Goal: Answer question/provide support

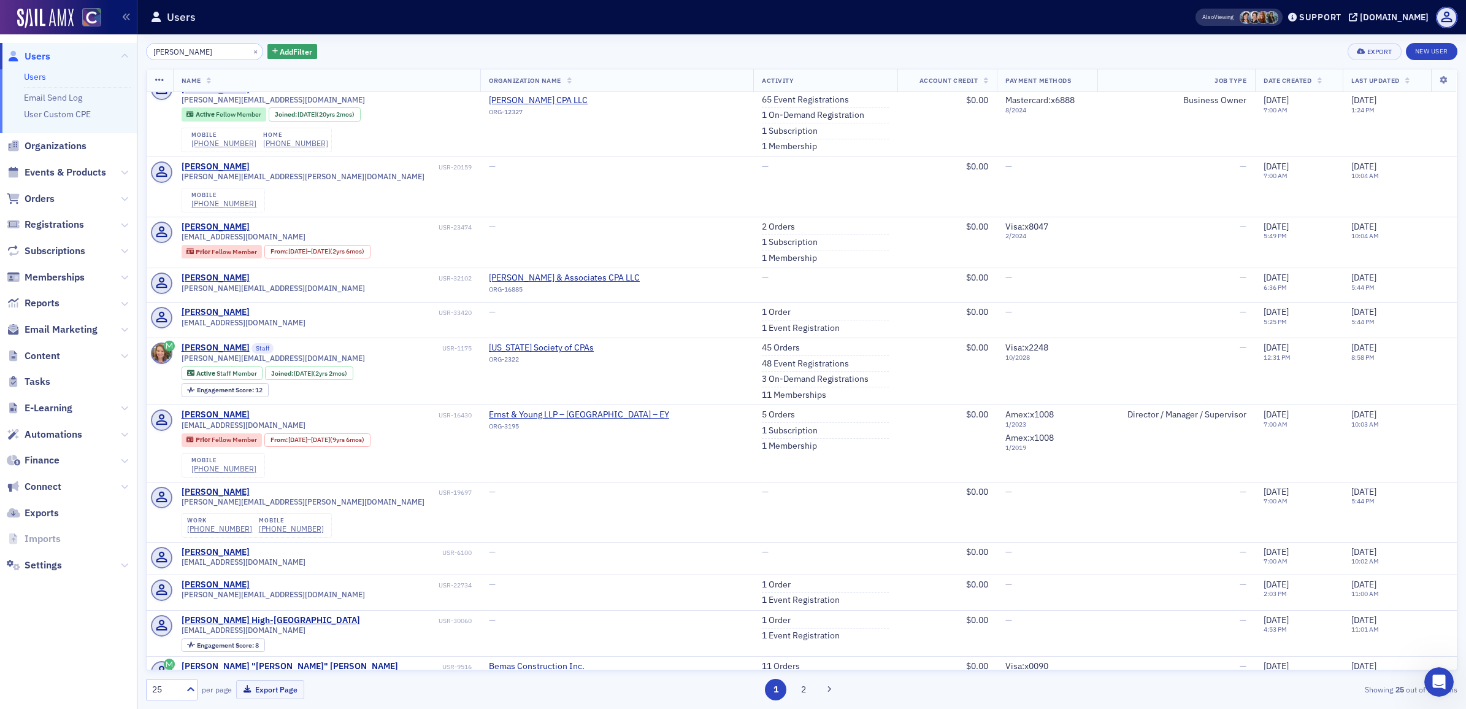
scroll to position [241, 0]
click at [1437, 675] on icon "Open Intercom Messenger" at bounding box center [1437, 680] width 9 height 10
click at [1436, 682] on icon "Close Intercom Messenger" at bounding box center [1437, 679] width 15 height 15
click at [1436, 672] on icon "Open Intercom Messenger" at bounding box center [1437, 680] width 20 height 20
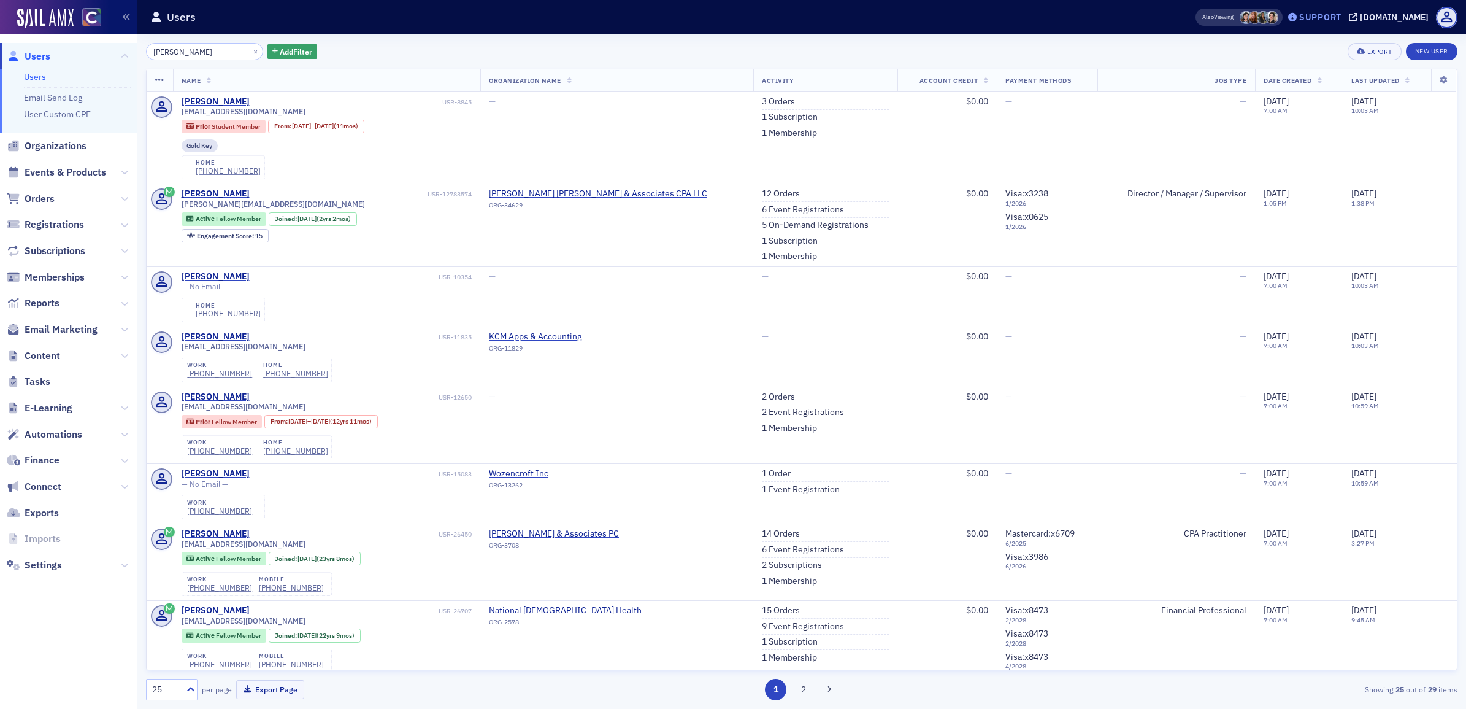
click at [1340, 12] on div "Support" at bounding box center [1320, 17] width 42 height 11
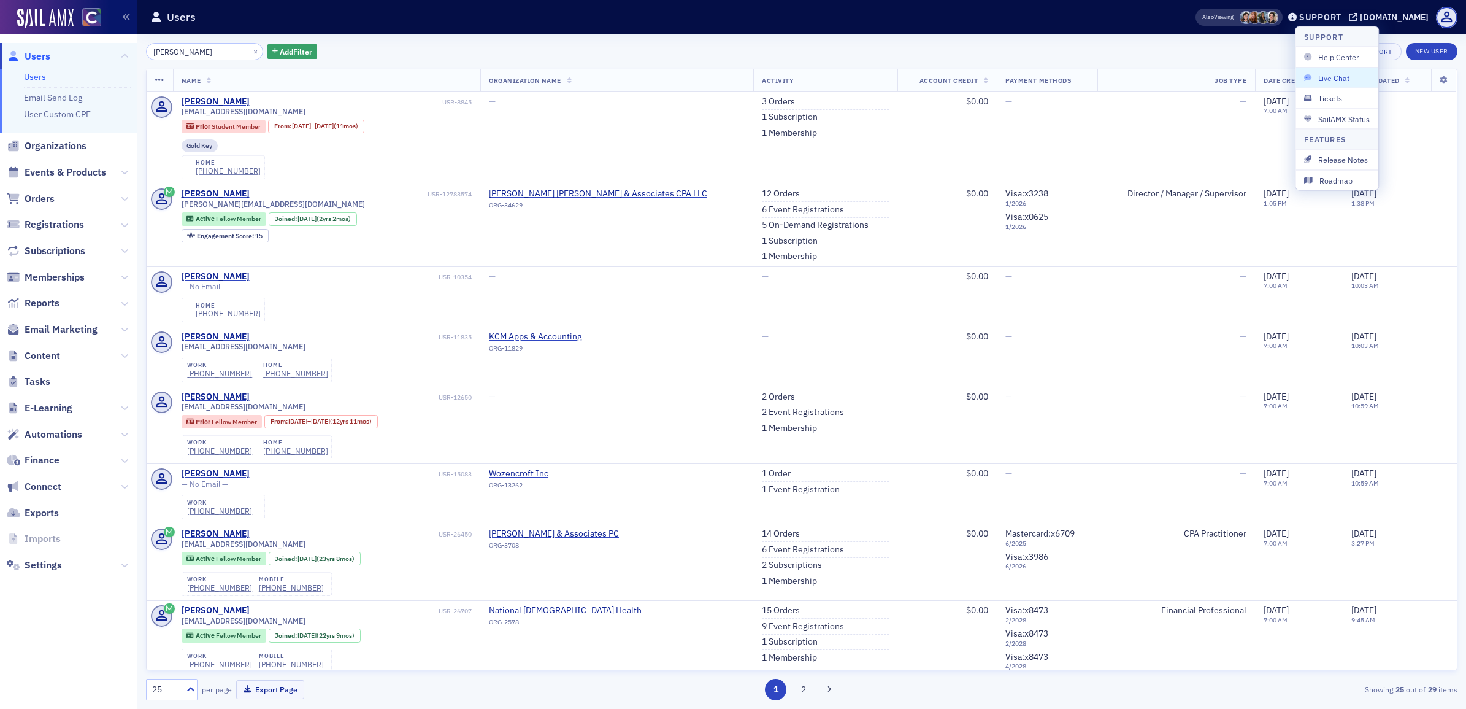
click at [1346, 78] on span "Live Chat" at bounding box center [1337, 77] width 66 height 11
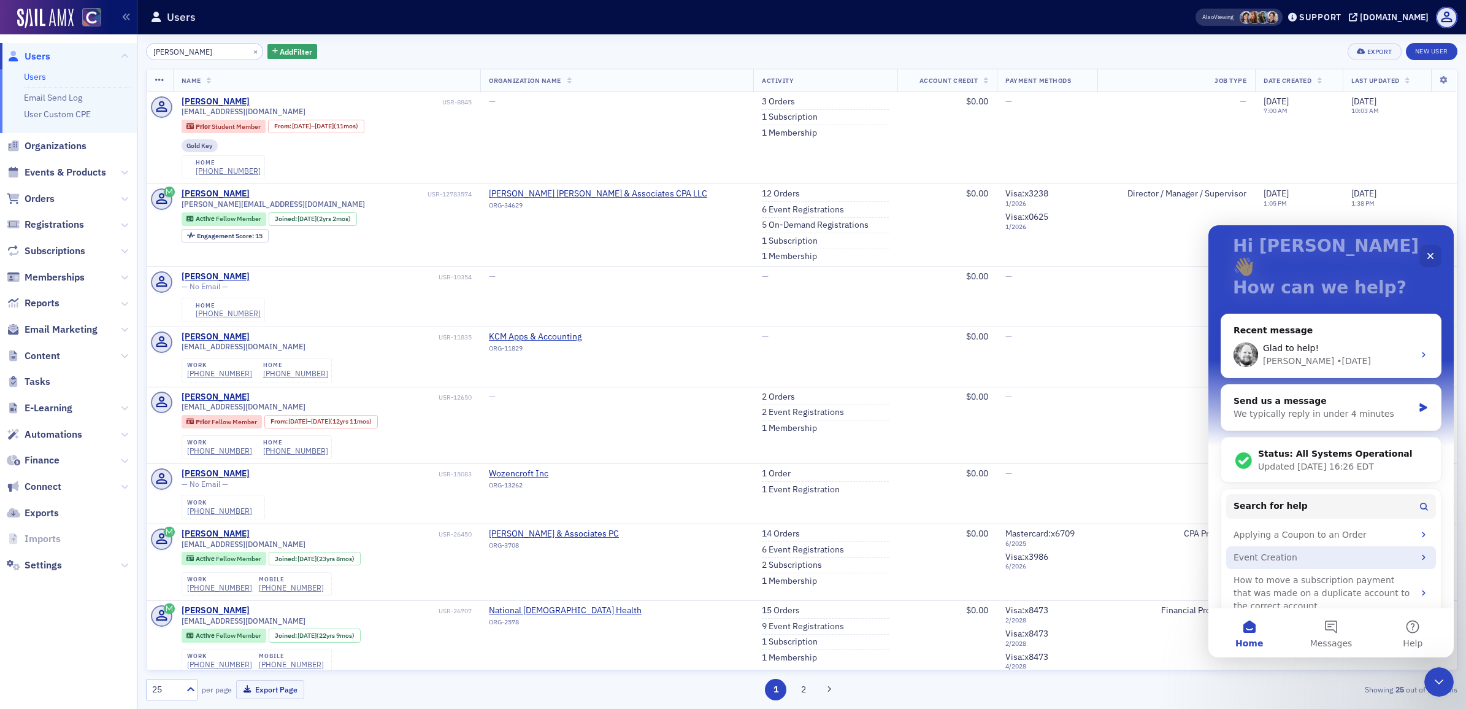
scroll to position [78, 0]
click at [1332, 393] on div "Send us a message" at bounding box center [1324, 399] width 180 height 13
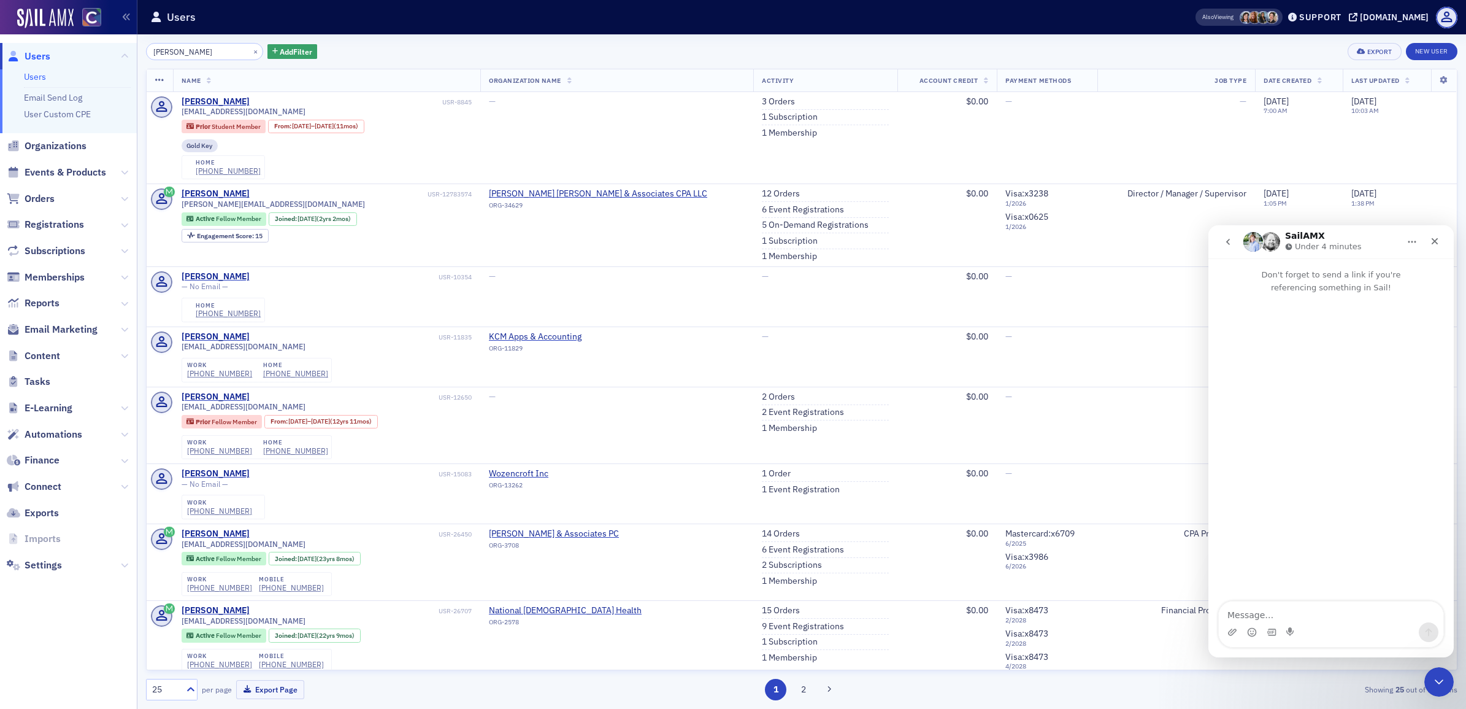
scroll to position [28, 0]
click at [1254, 608] on textarea "Message…" at bounding box center [1331, 611] width 225 height 21
click at [1228, 616] on textarea "Aiden and team- can you grant me access to the COCPA Finance- Outsourced google…" at bounding box center [1331, 605] width 225 height 33
drag, startPoint x: 1337, startPoint y: 613, endPoint x: 1409, endPoint y: 606, distance: 72.1
click at [1340, 613] on textarea "Aiden and team- can you grant me access to the "COCPA Finance- Outsourced googl…" at bounding box center [1331, 605] width 225 height 33
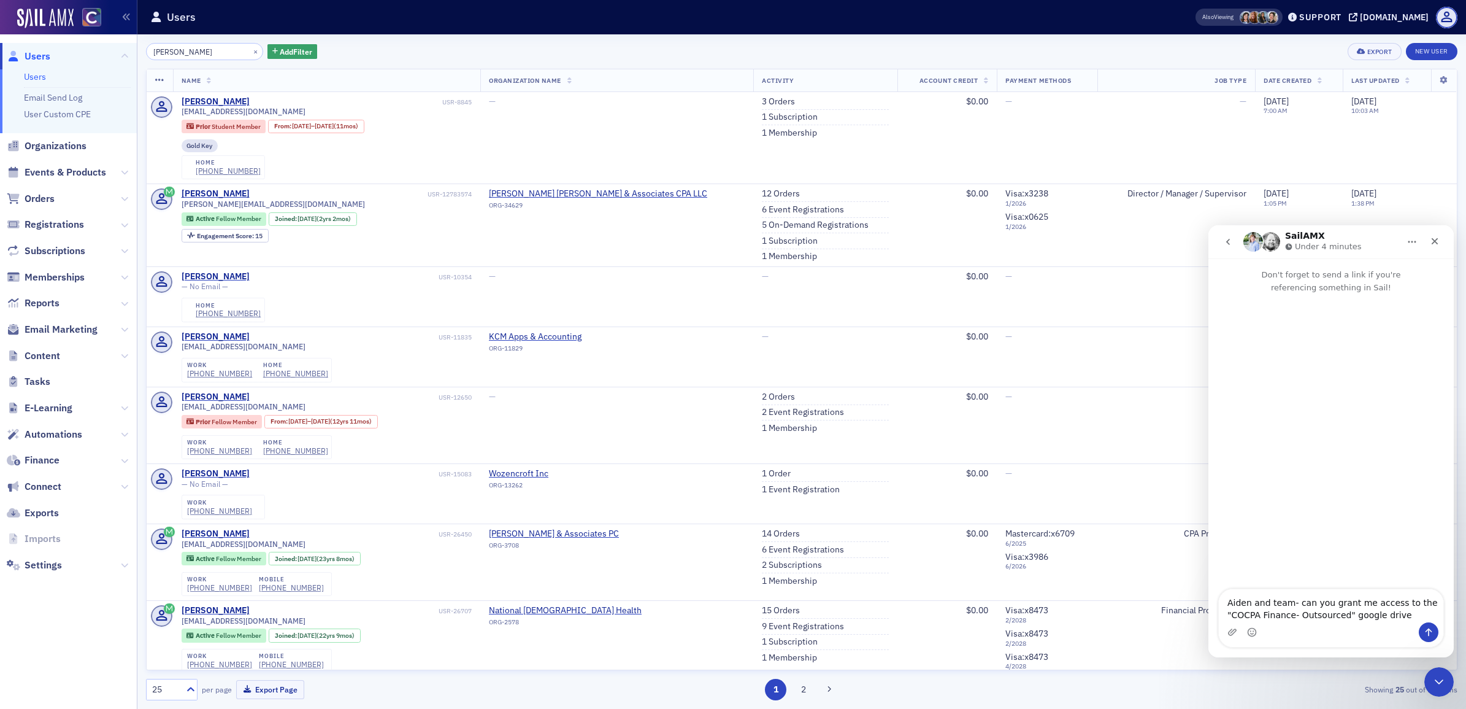
click at [1410, 616] on textarea "Aiden and team- can you grant me access to the "COCPA Finance- Outsourced" goog…" at bounding box center [1331, 605] width 225 height 33
type textarea "Aiden and team- can you grant me access to the "COCPA Finance- Outsourced" goog…"
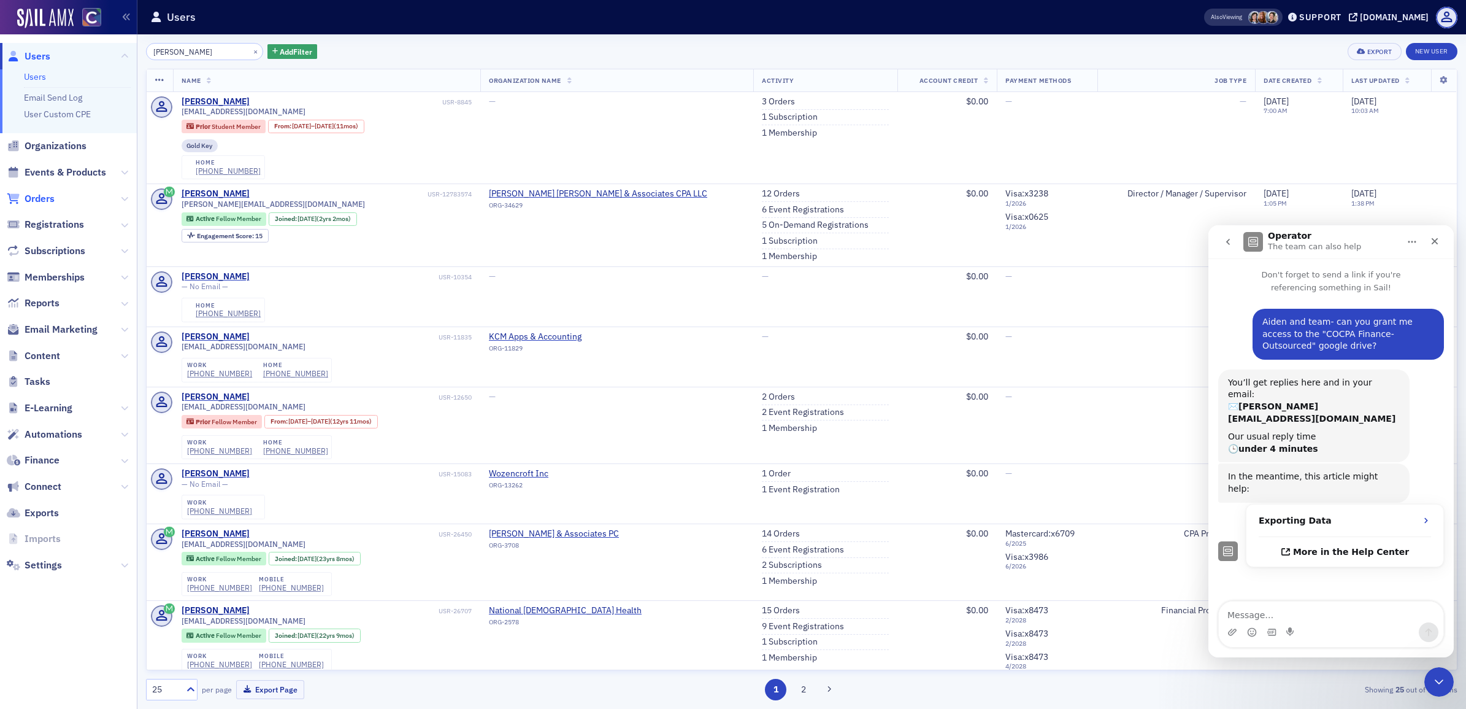
click at [54, 202] on span "Orders" at bounding box center [40, 198] width 30 height 13
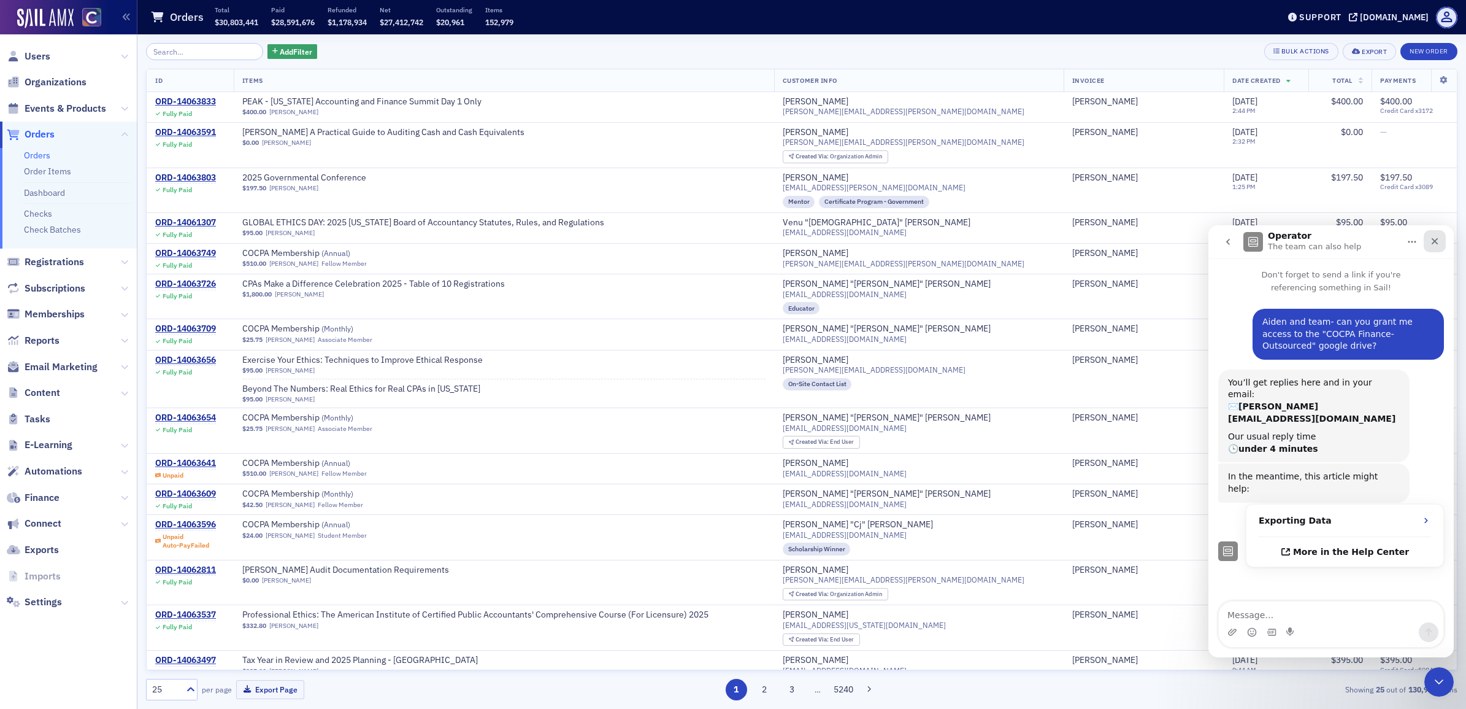
click at [1442, 244] on div "Close" at bounding box center [1435, 241] width 22 height 22
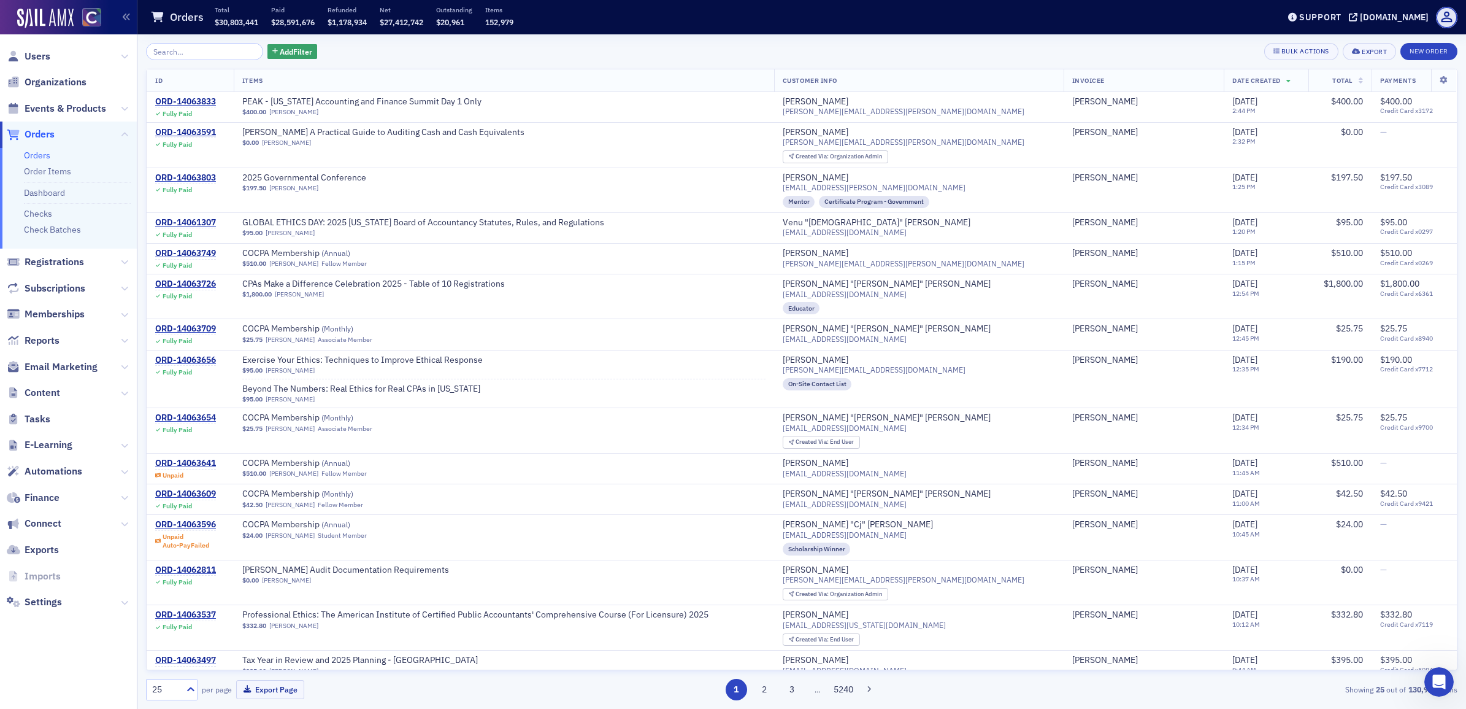
scroll to position [2, 0]
click at [228, 54] on input "search" at bounding box center [204, 51] width 117 height 17
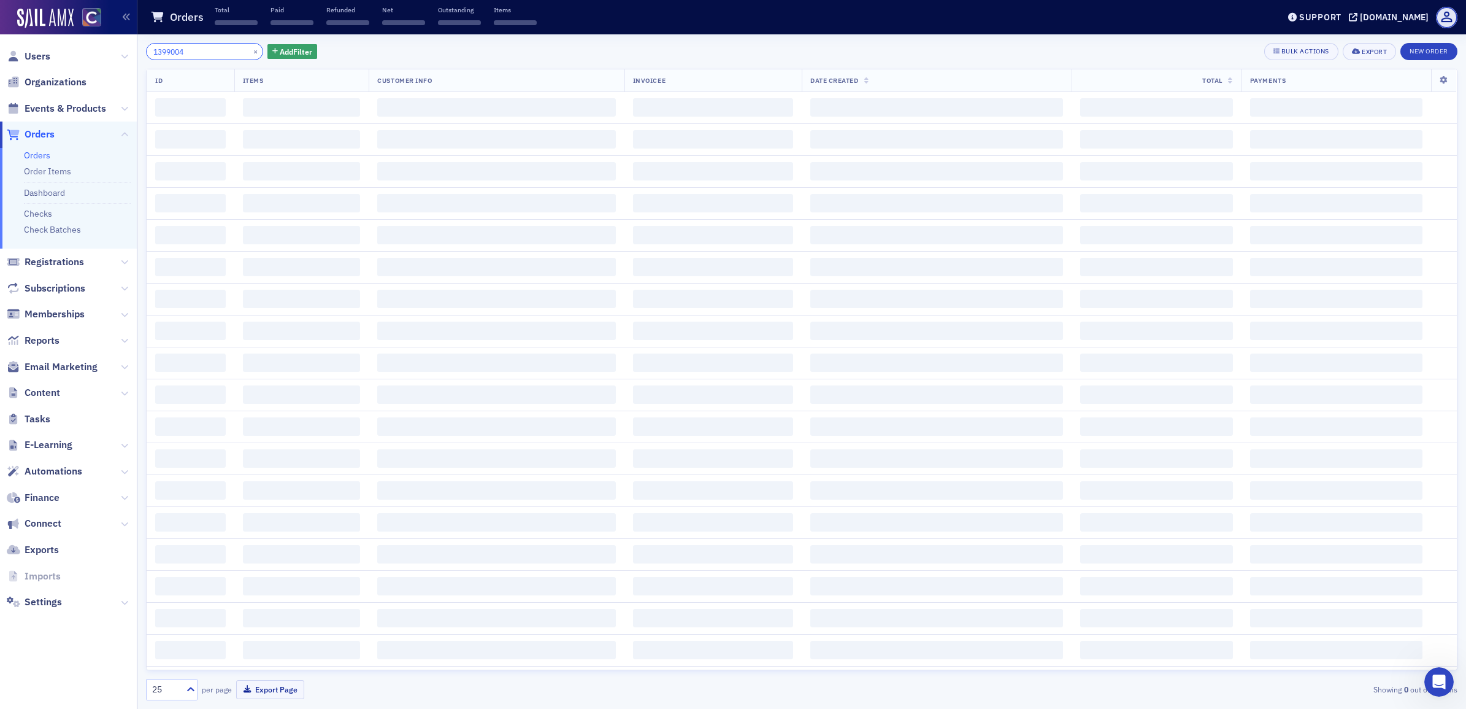
type input "13990042"
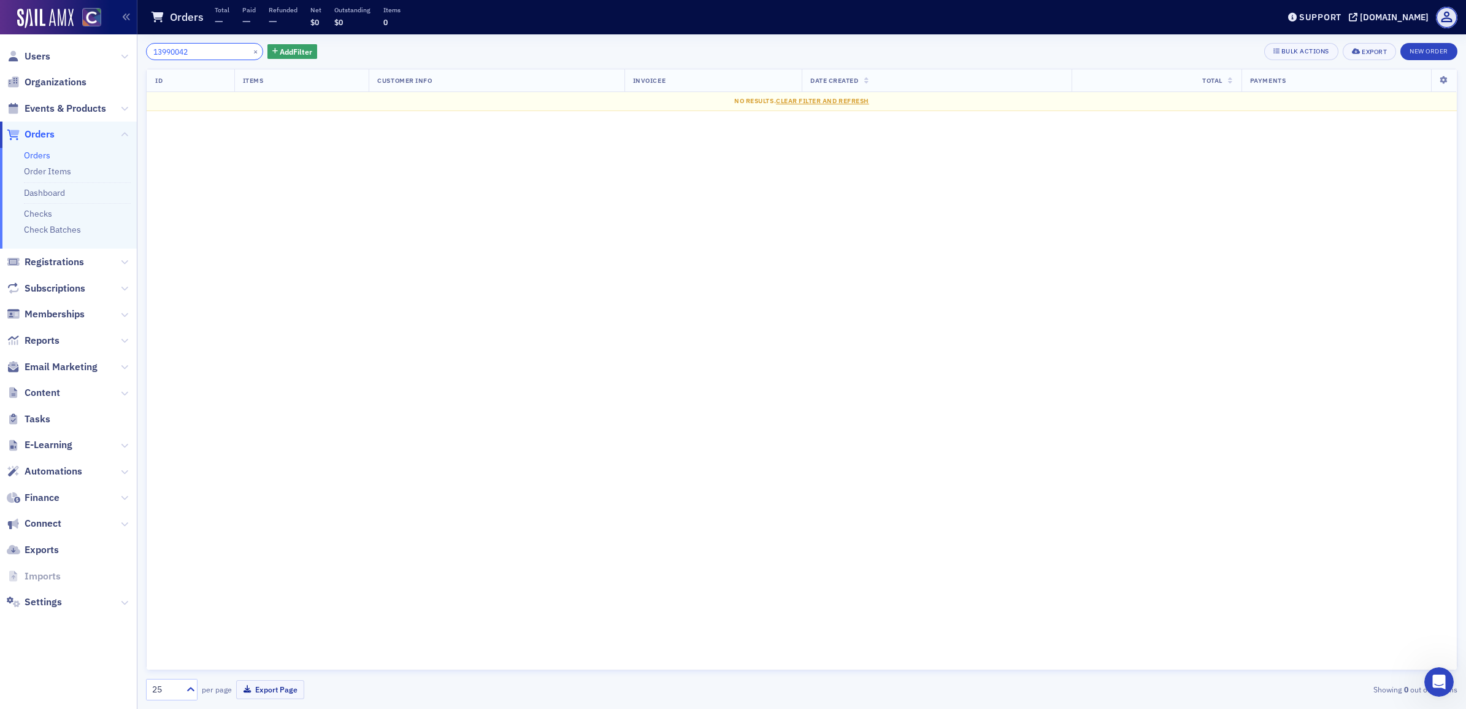
drag, startPoint x: 188, startPoint y: 53, endPoint x: 132, endPoint y: 50, distance: 55.9
click at [132, 50] on div "Users Organizations Events & Products Orders Orders Order Items Dashboard Check…" at bounding box center [733, 354] width 1466 height 709
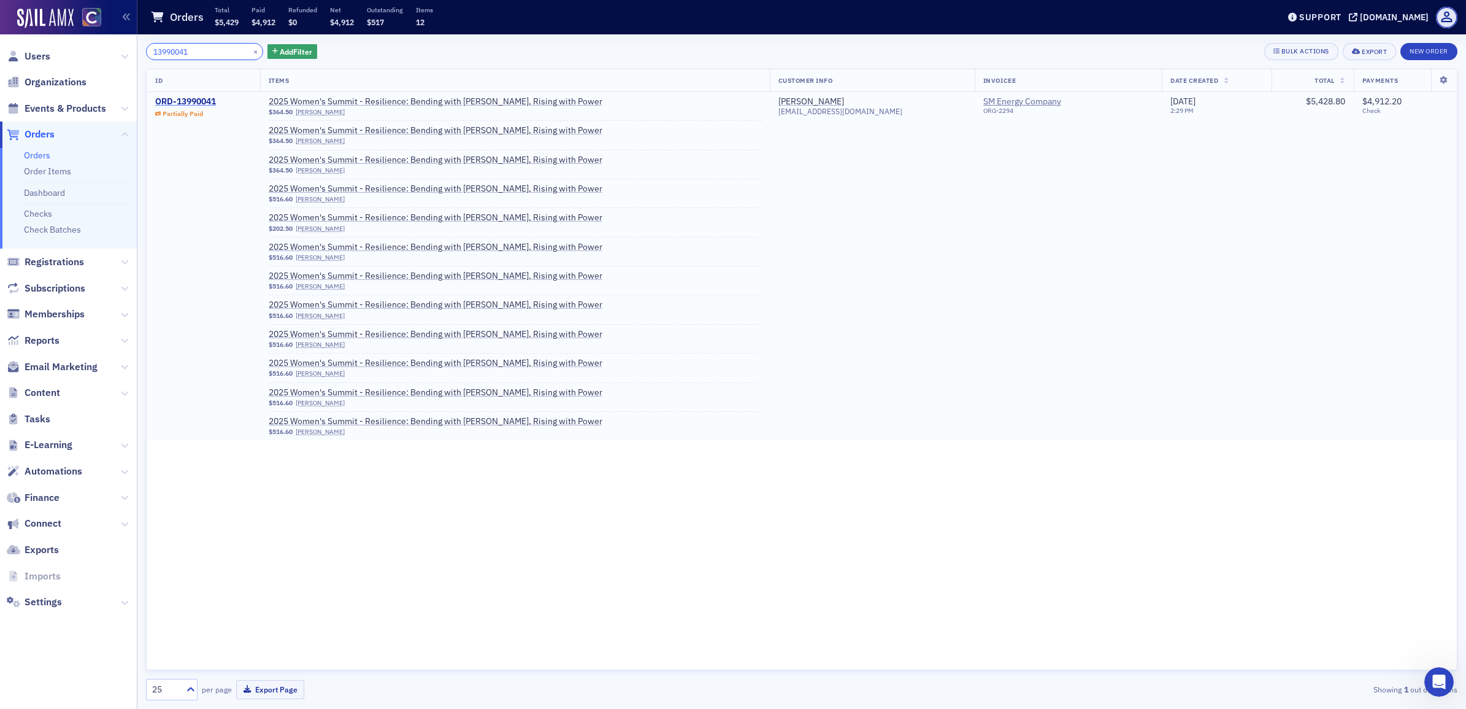
type input "13990041"
click at [200, 102] on div "ORD-13990041" at bounding box center [185, 101] width 61 height 11
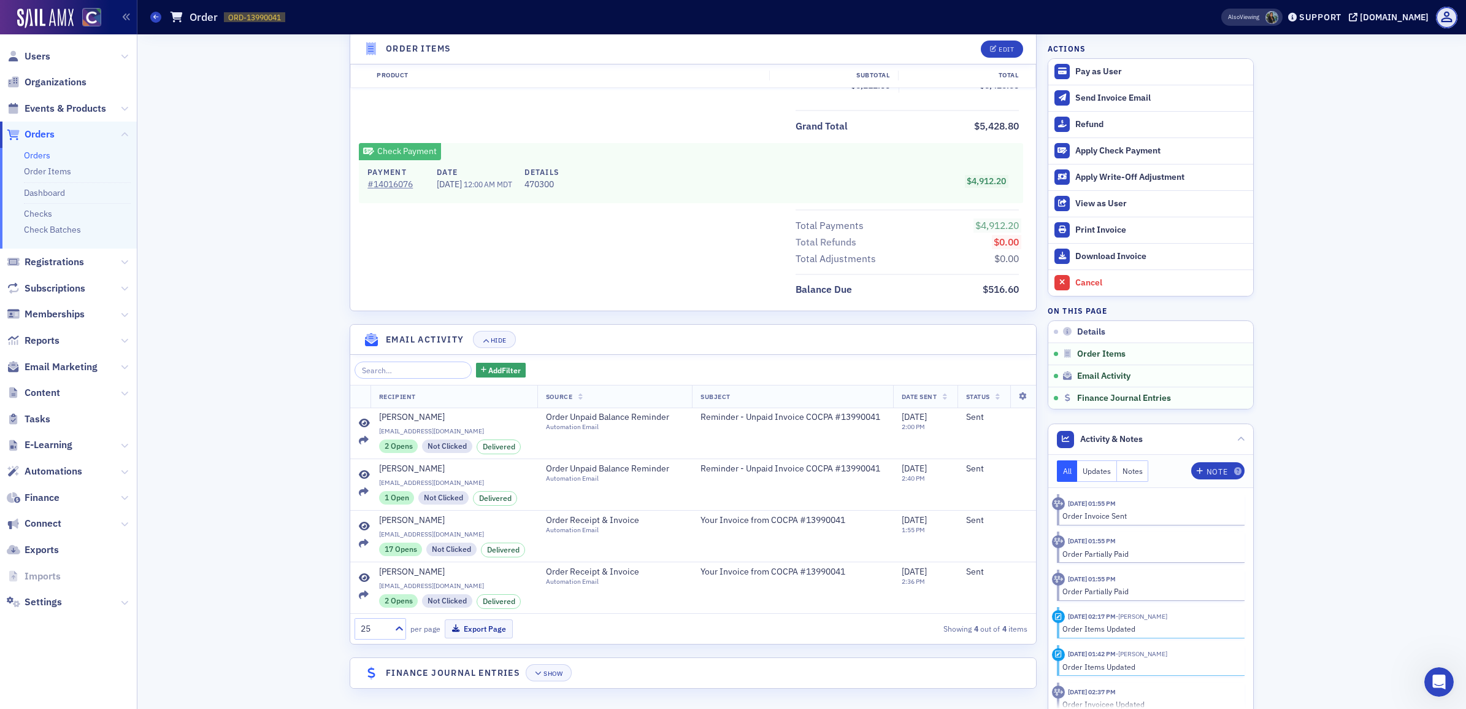
scroll to position [1359, 0]
click at [535, 672] on icon "button" at bounding box center [538, 672] width 7 height 7
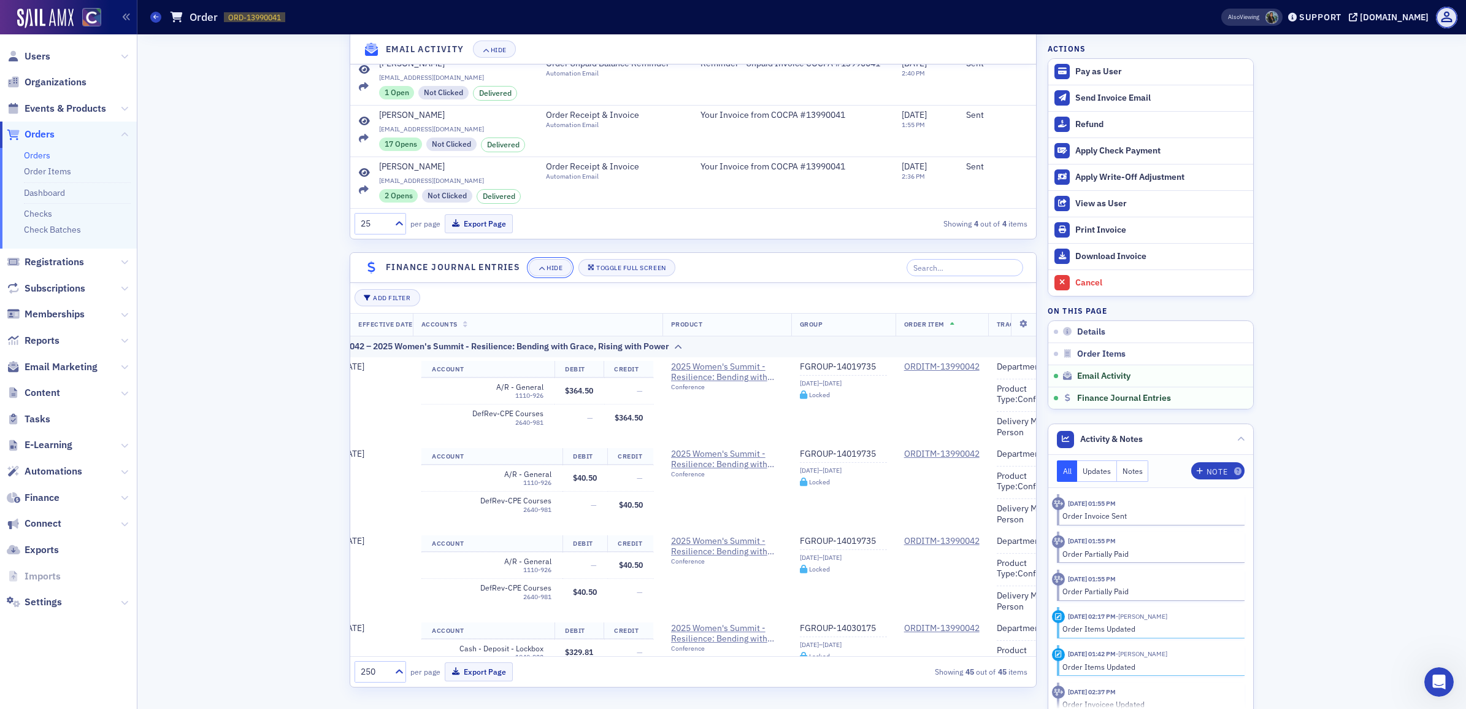
scroll to position [0, 0]
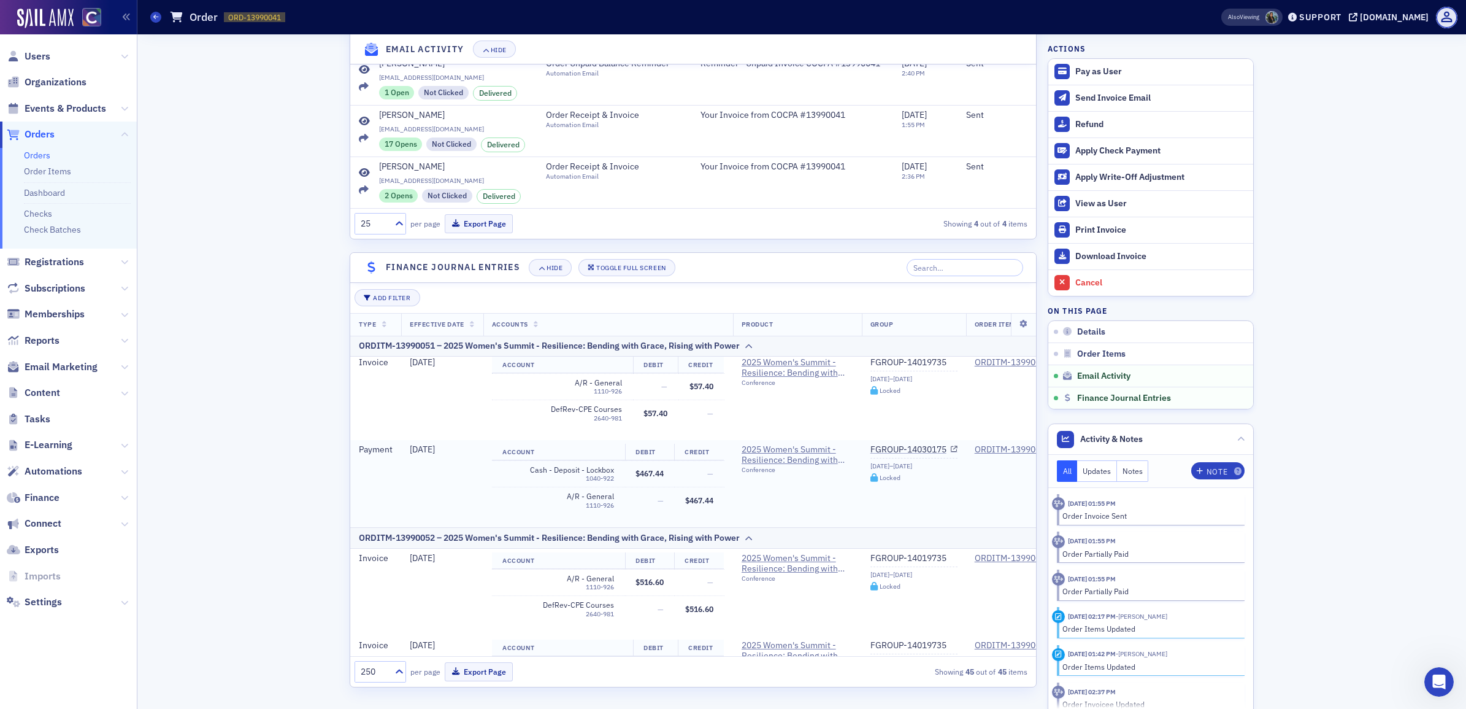
scroll to position [3881, 0]
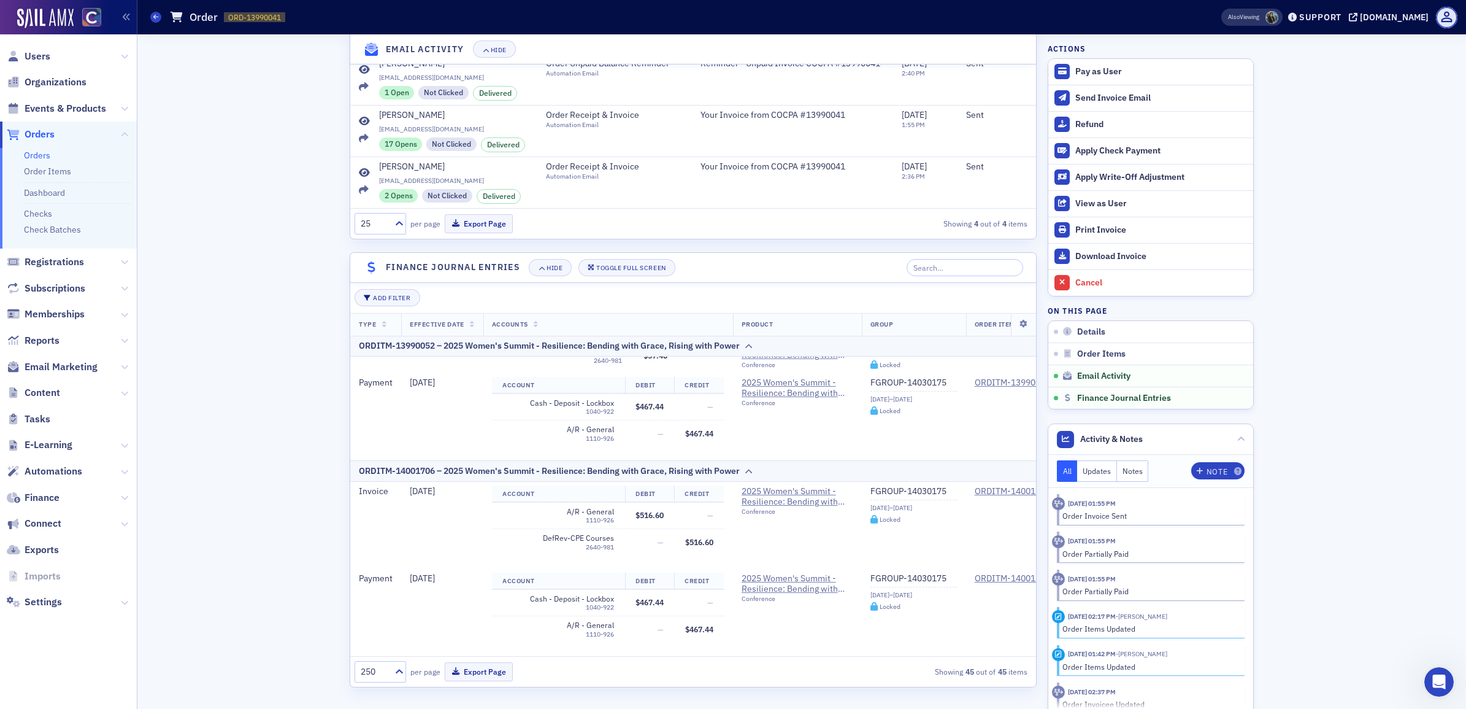
click at [491, 675] on button "Export Page" at bounding box center [479, 671] width 68 height 19
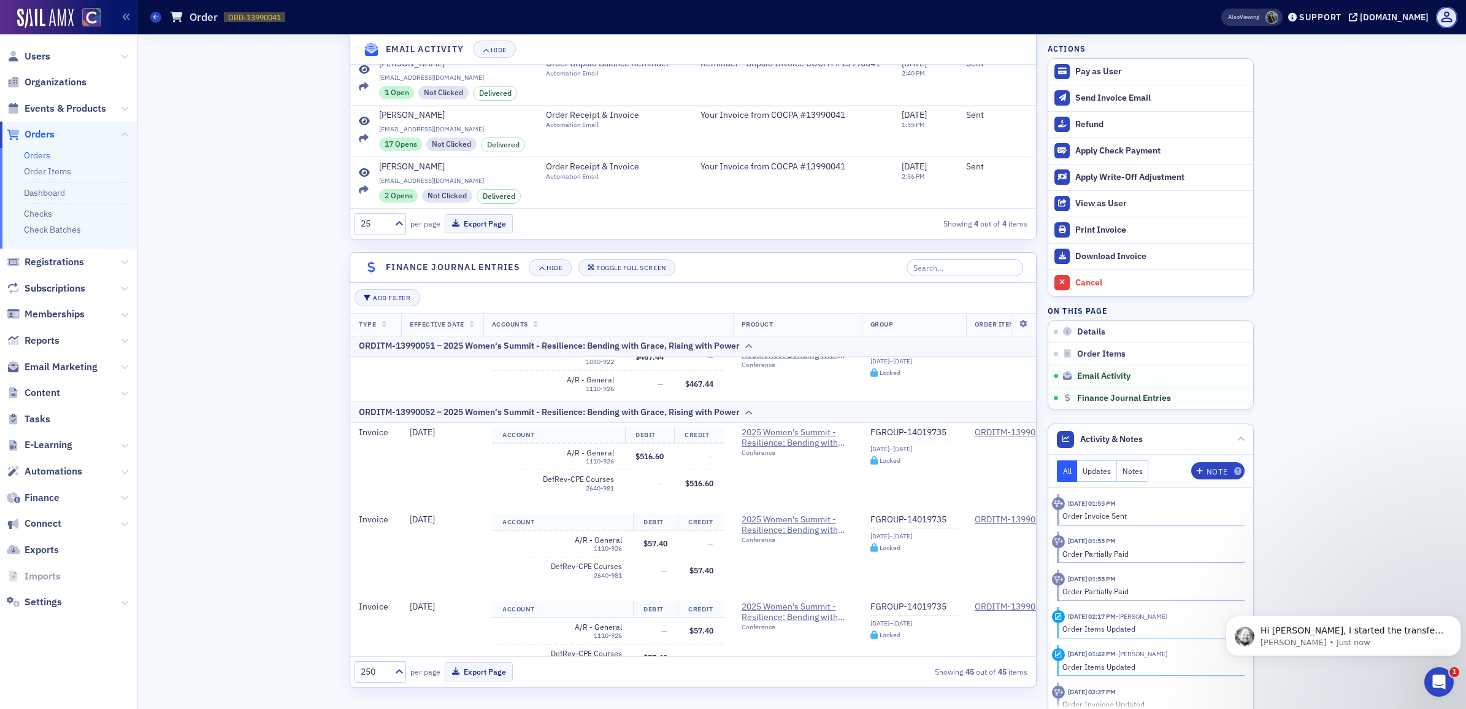
scroll to position [3420, 0]
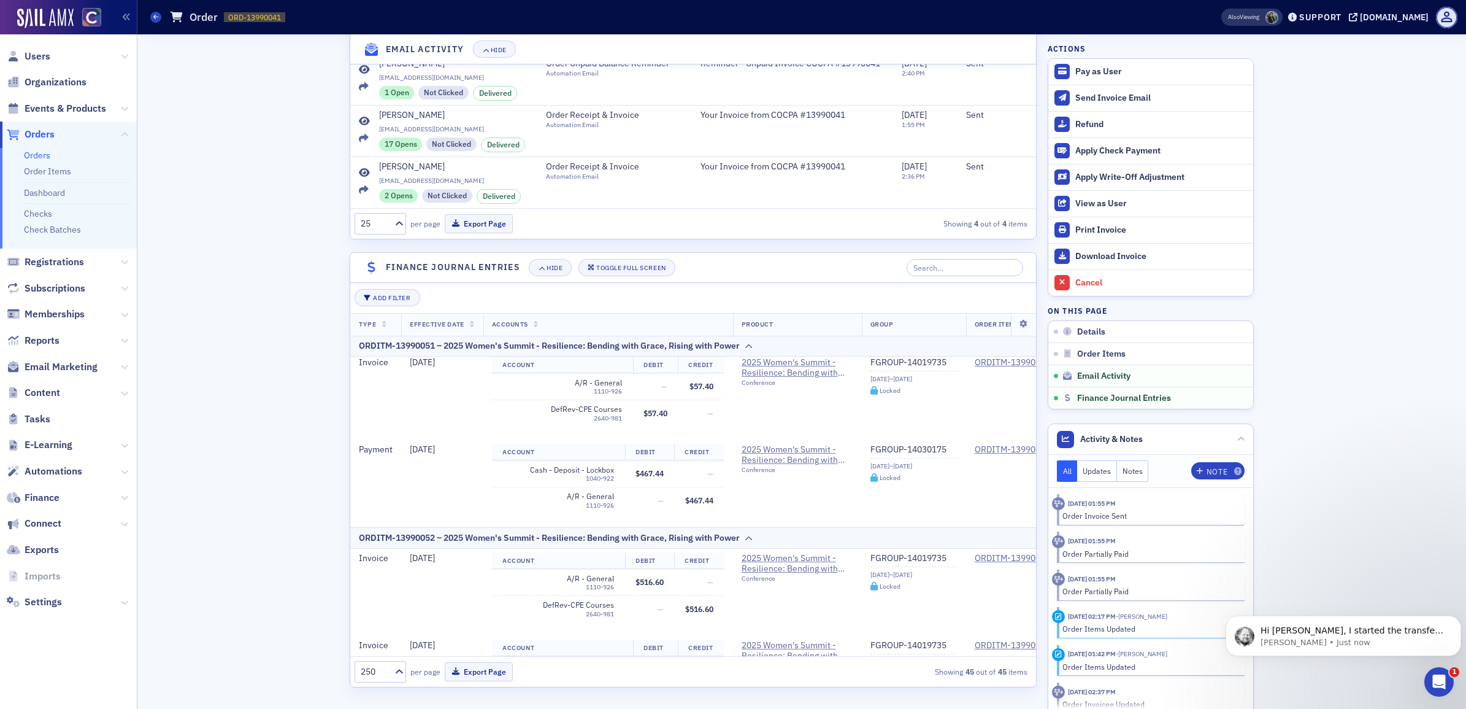
drag, startPoint x: 283, startPoint y: 253, endPoint x: 277, endPoint y: 262, distance: 11.1
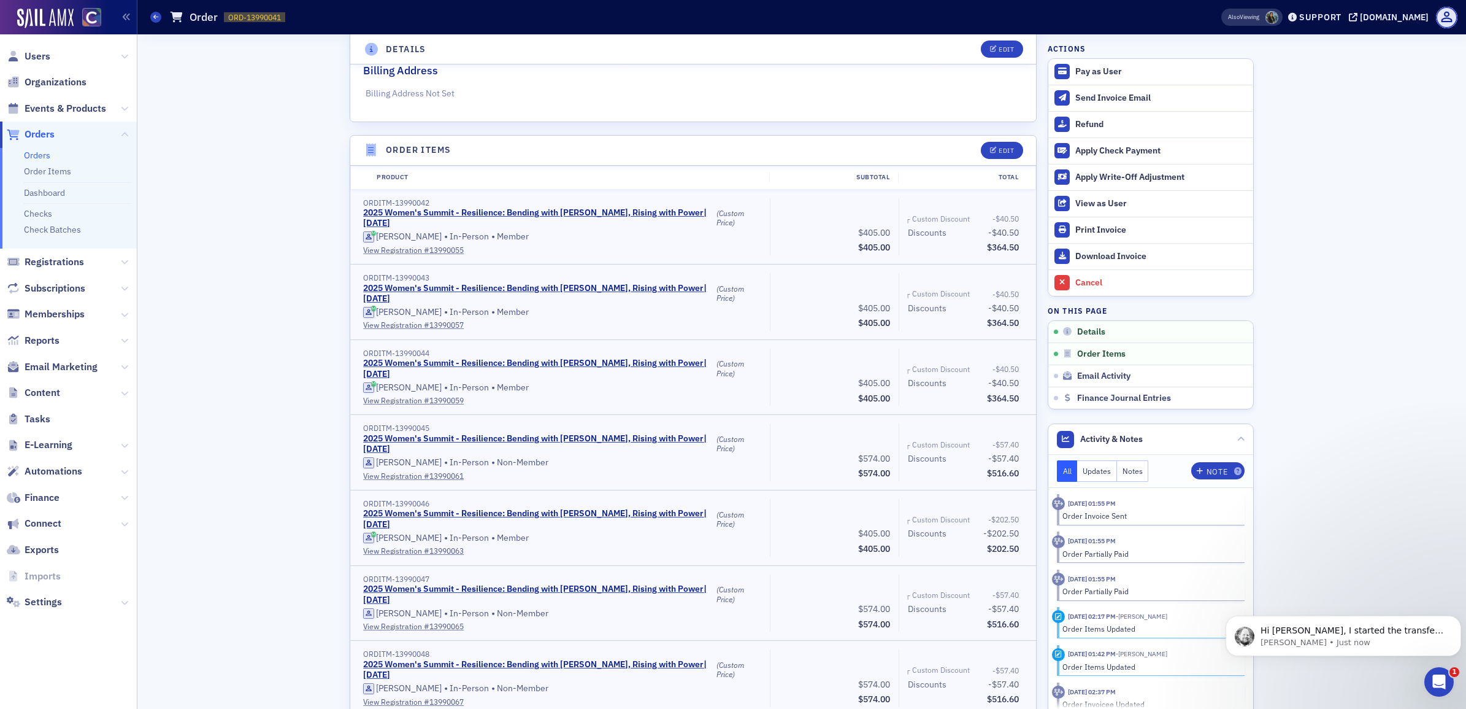
scroll to position [0, 0]
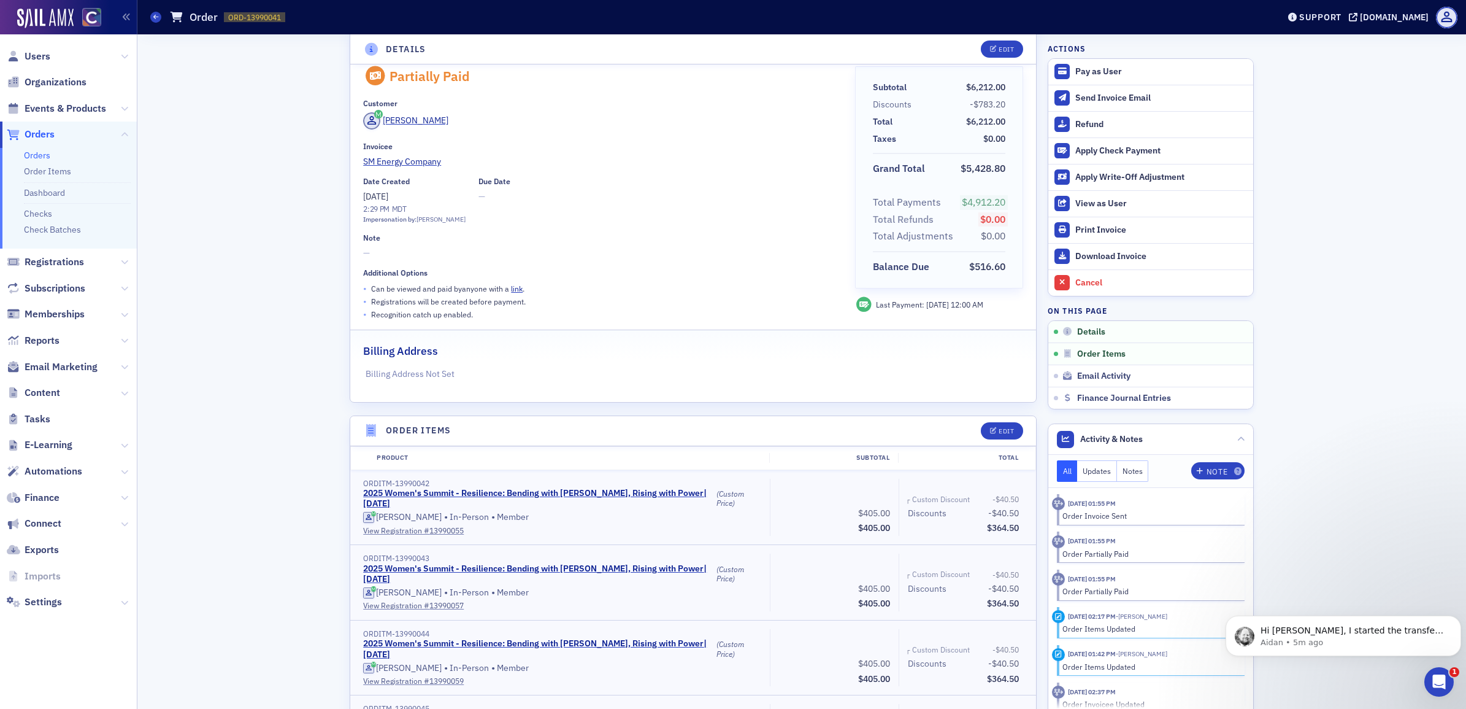
scroll to position [0, 0]
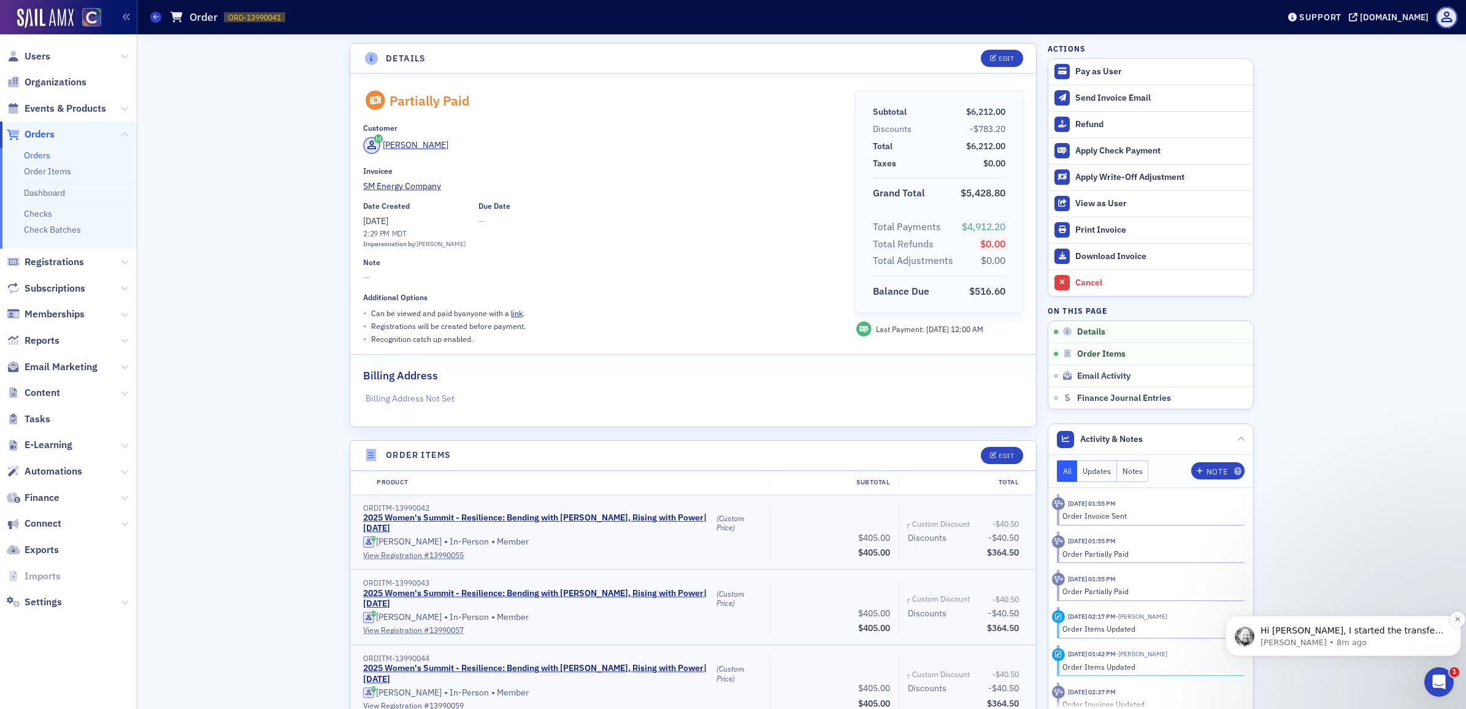
click at [1343, 637] on p "Aidan • 8m ago" at bounding box center [1353, 642] width 185 height 11
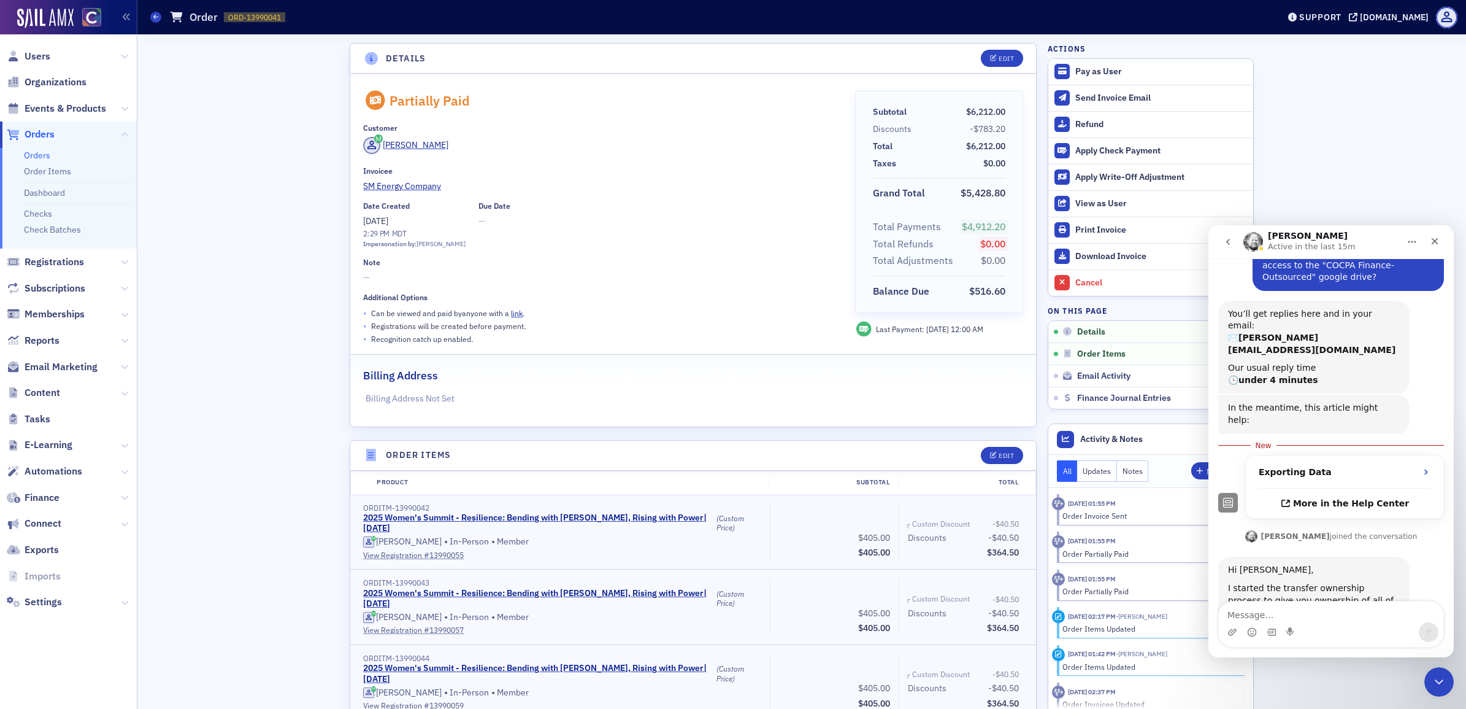
scroll to position [95, 0]
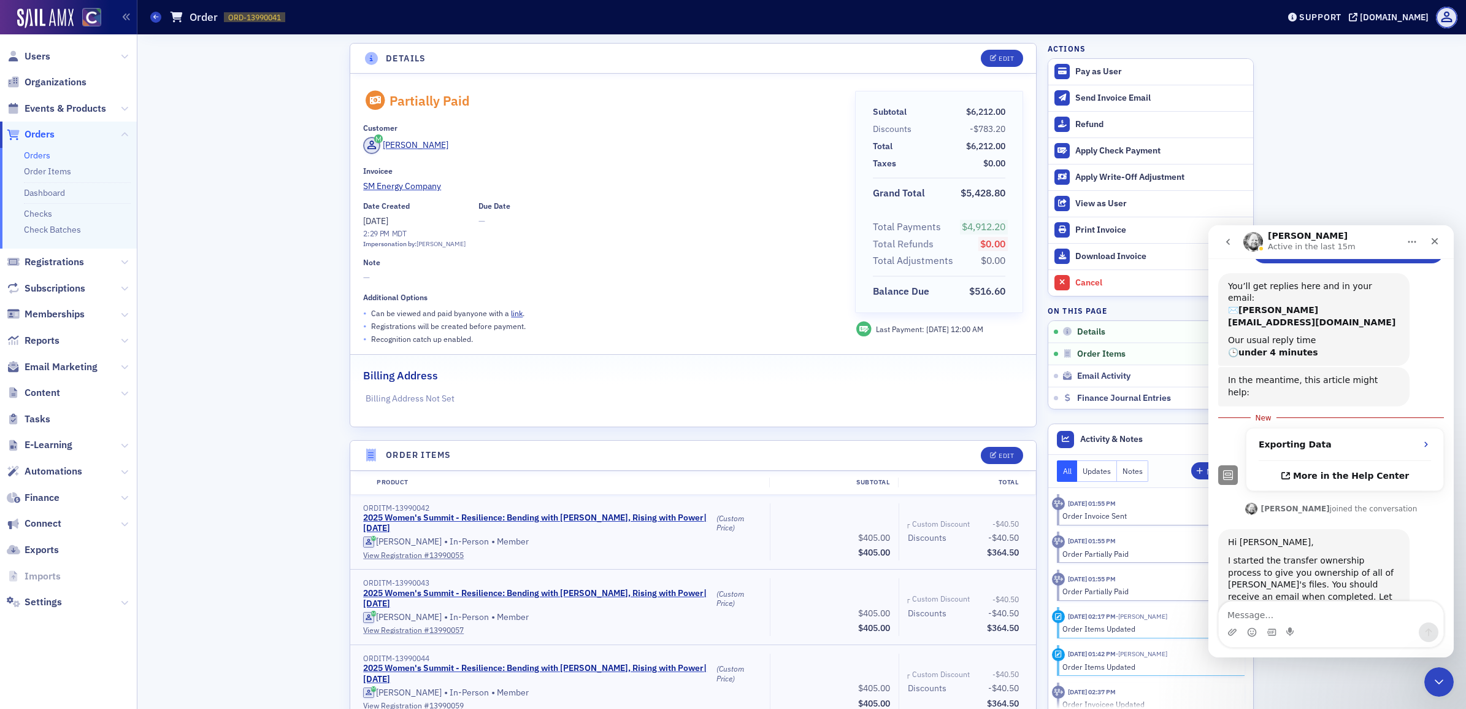
click at [1332, 627] on div "Intercom messenger" at bounding box center [1331, 632] width 225 height 20
click at [1272, 608] on textarea "Message…" at bounding box center [1331, 611] width 225 height 21
type textarea "Thank you!"
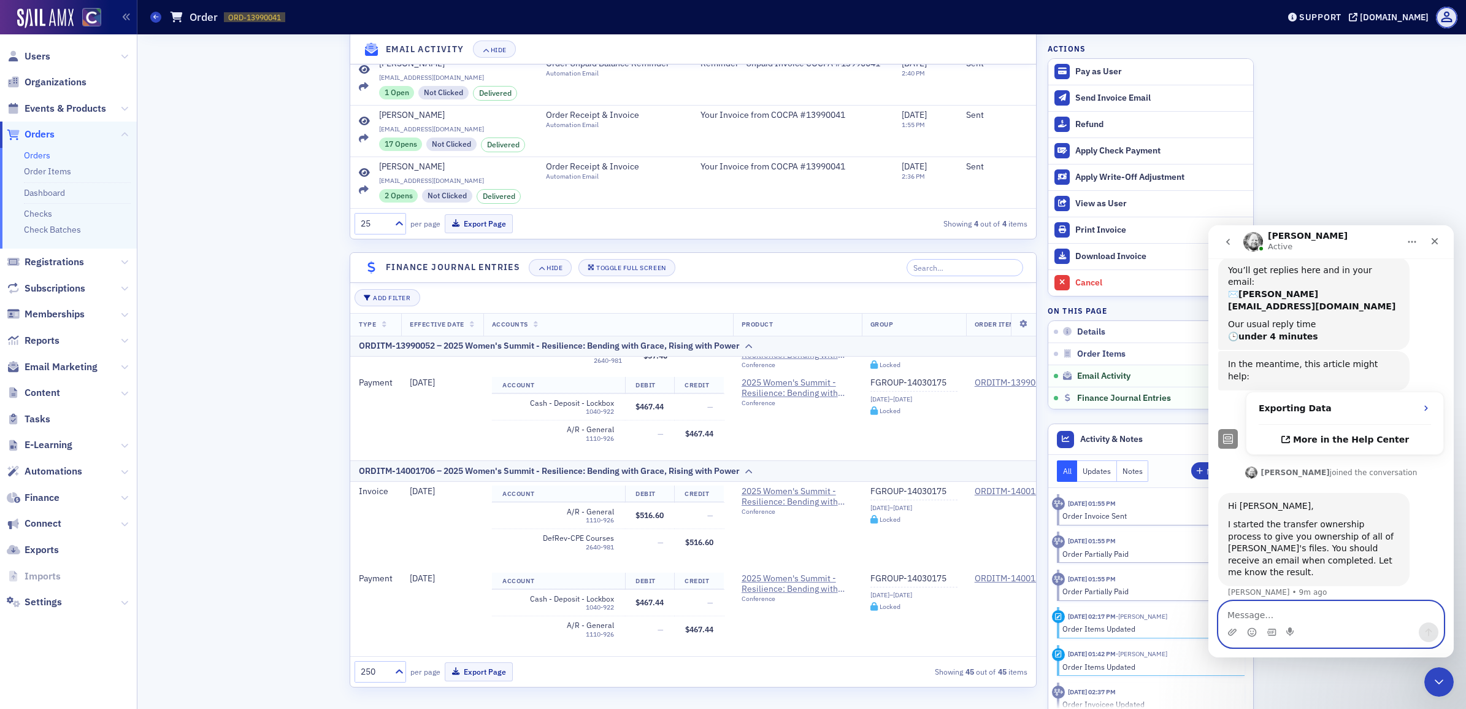
scroll to position [3881, 0]
click at [1431, 242] on icon "Close" at bounding box center [1435, 241] width 10 height 10
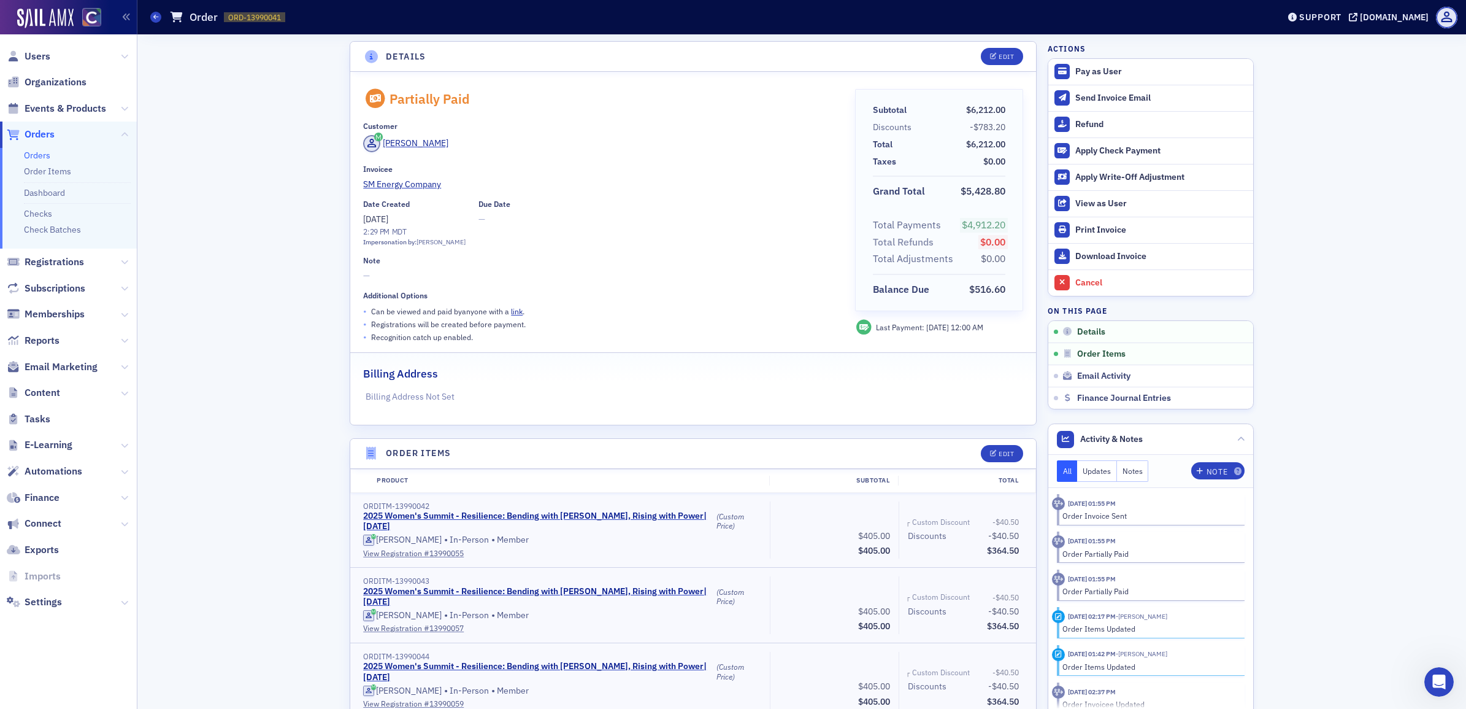
scroll to position [0, 0]
click at [29, 60] on span "Users" at bounding box center [38, 56] width 26 height 13
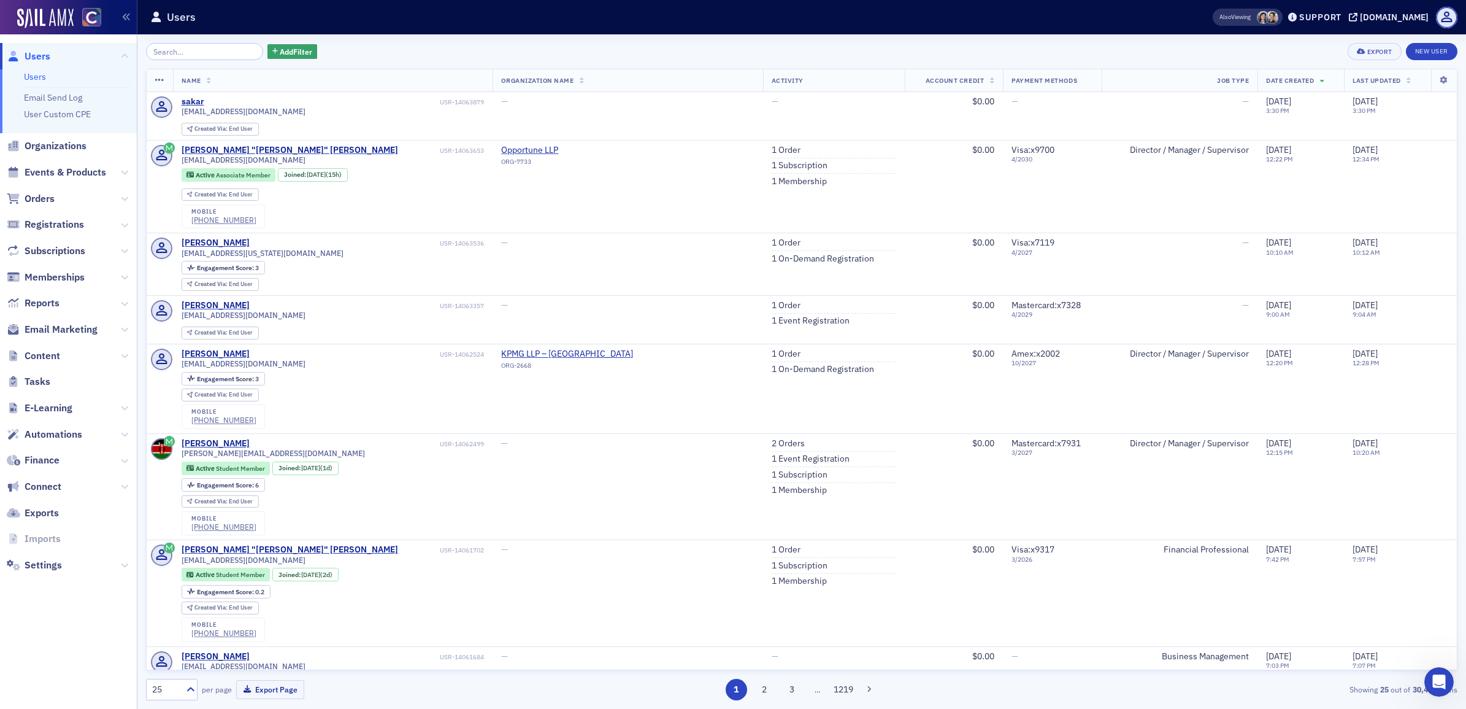
click at [210, 53] on input "search" at bounding box center [204, 51] width 117 height 17
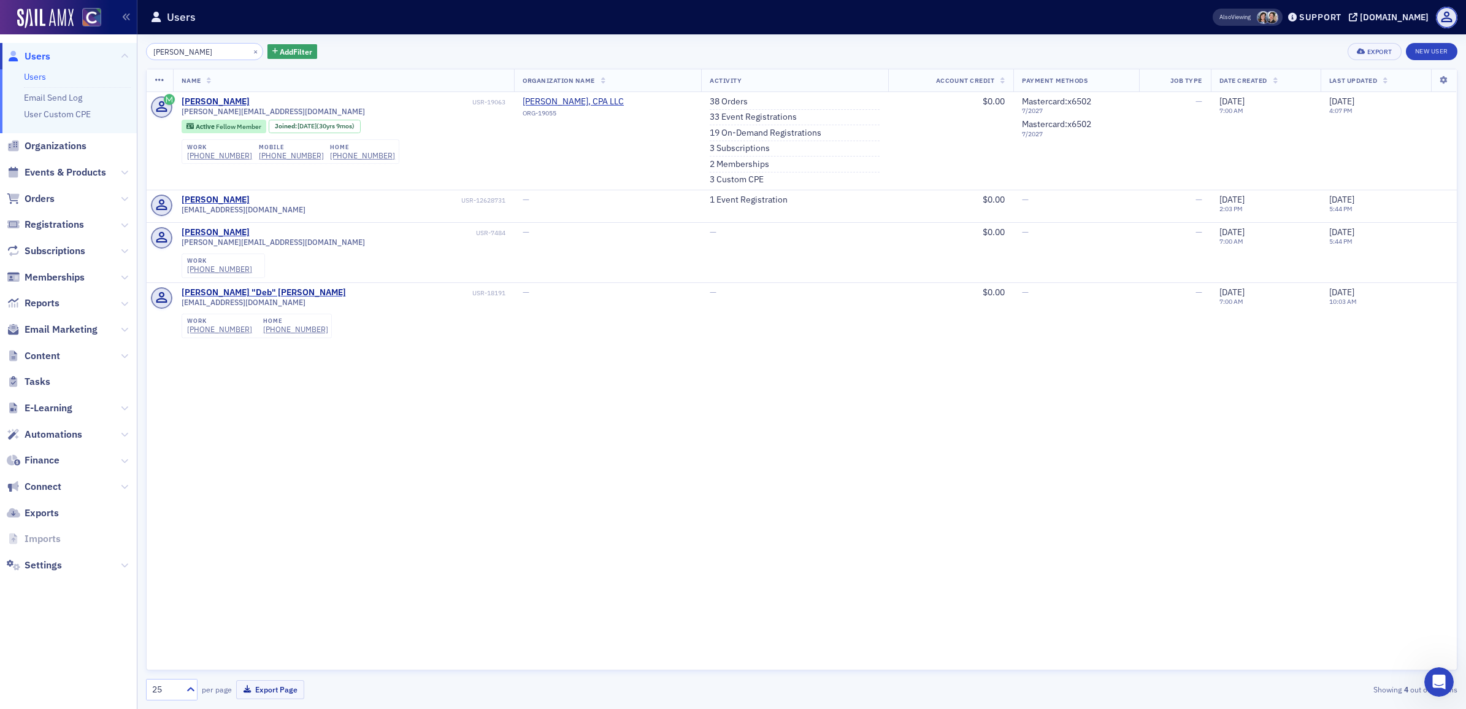
type input "prevost"
click at [40, 196] on span "Orders" at bounding box center [40, 198] width 30 height 13
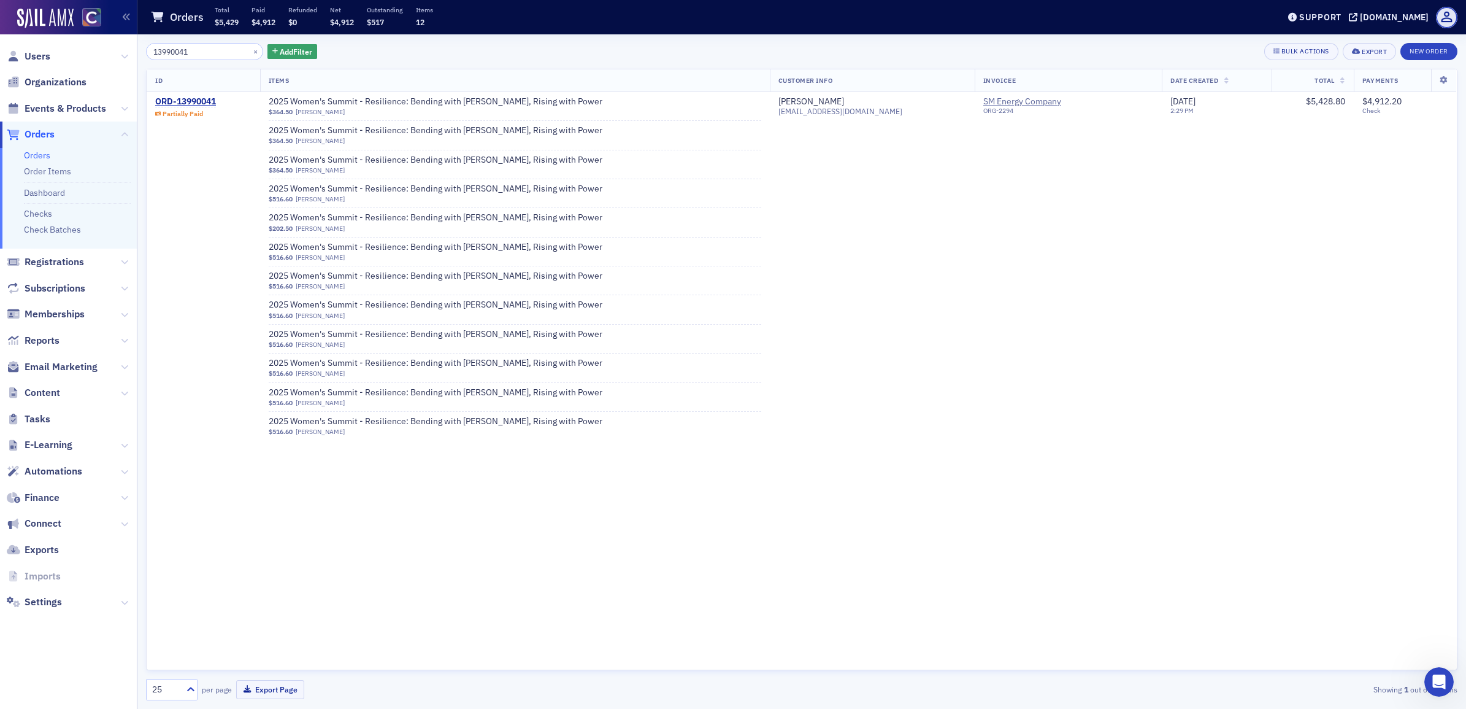
drag, startPoint x: 206, startPoint y: 51, endPoint x: 137, endPoint y: 54, distance: 69.4
click at [137, 54] on div "Users Organizations Events & Products Orders Orders Order Items Dashboard Check…" at bounding box center [733, 354] width 1466 height 709
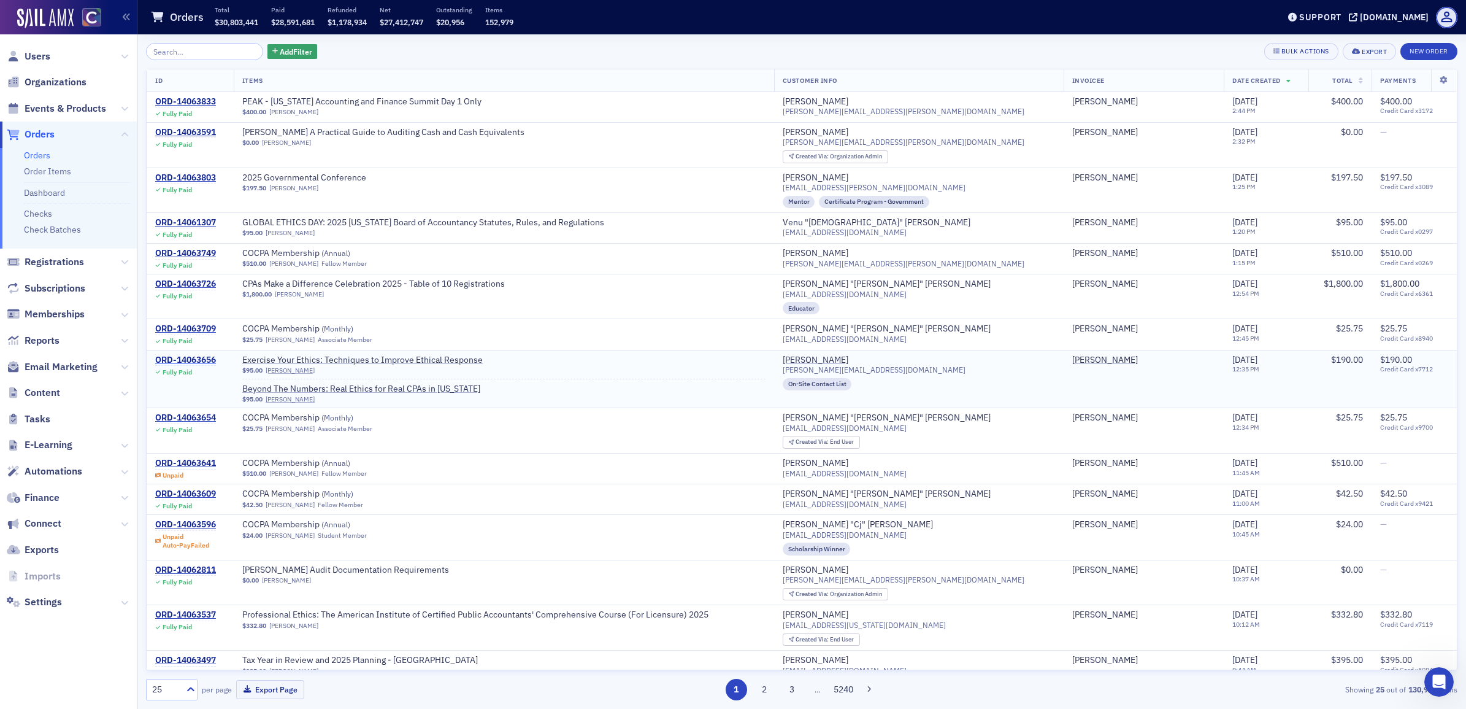
click at [205, 365] on div "ORD-14063656" at bounding box center [185, 360] width 61 height 11
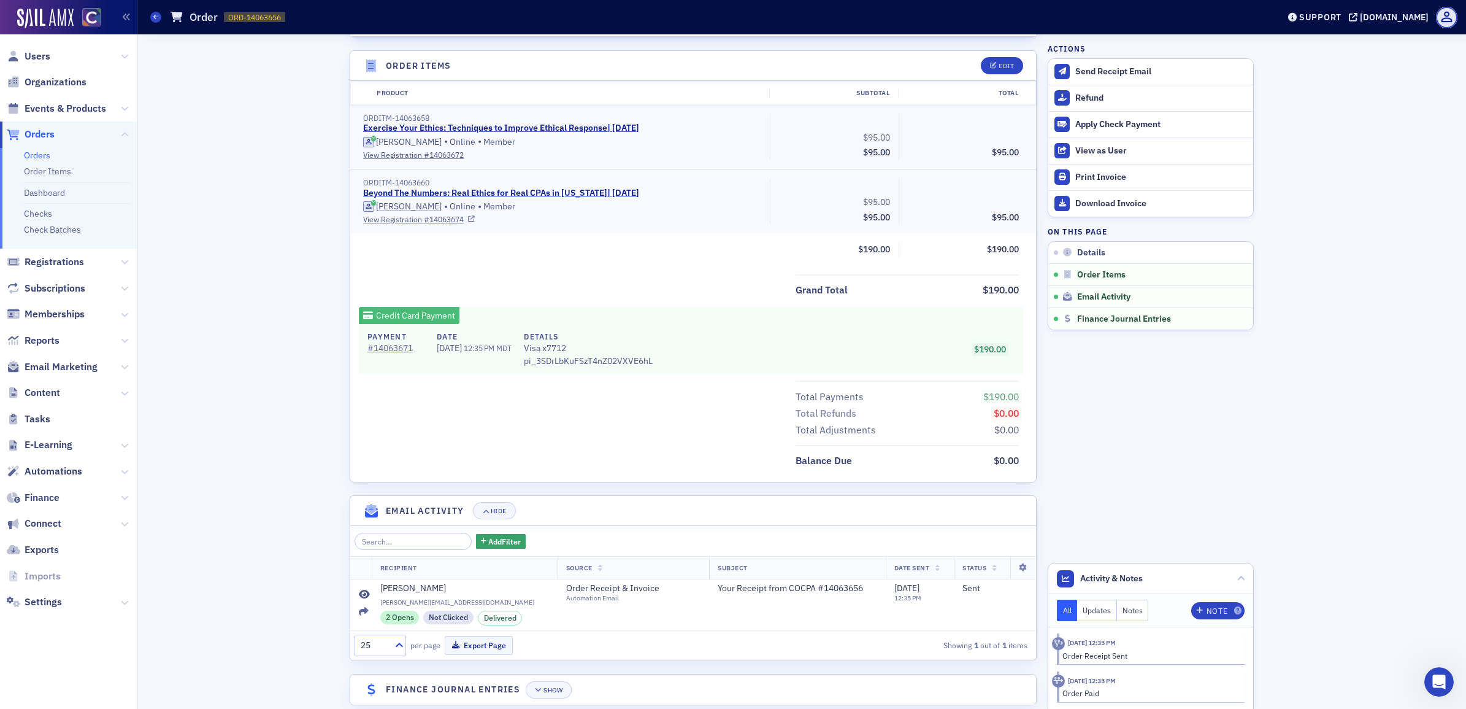
scroll to position [434, 0]
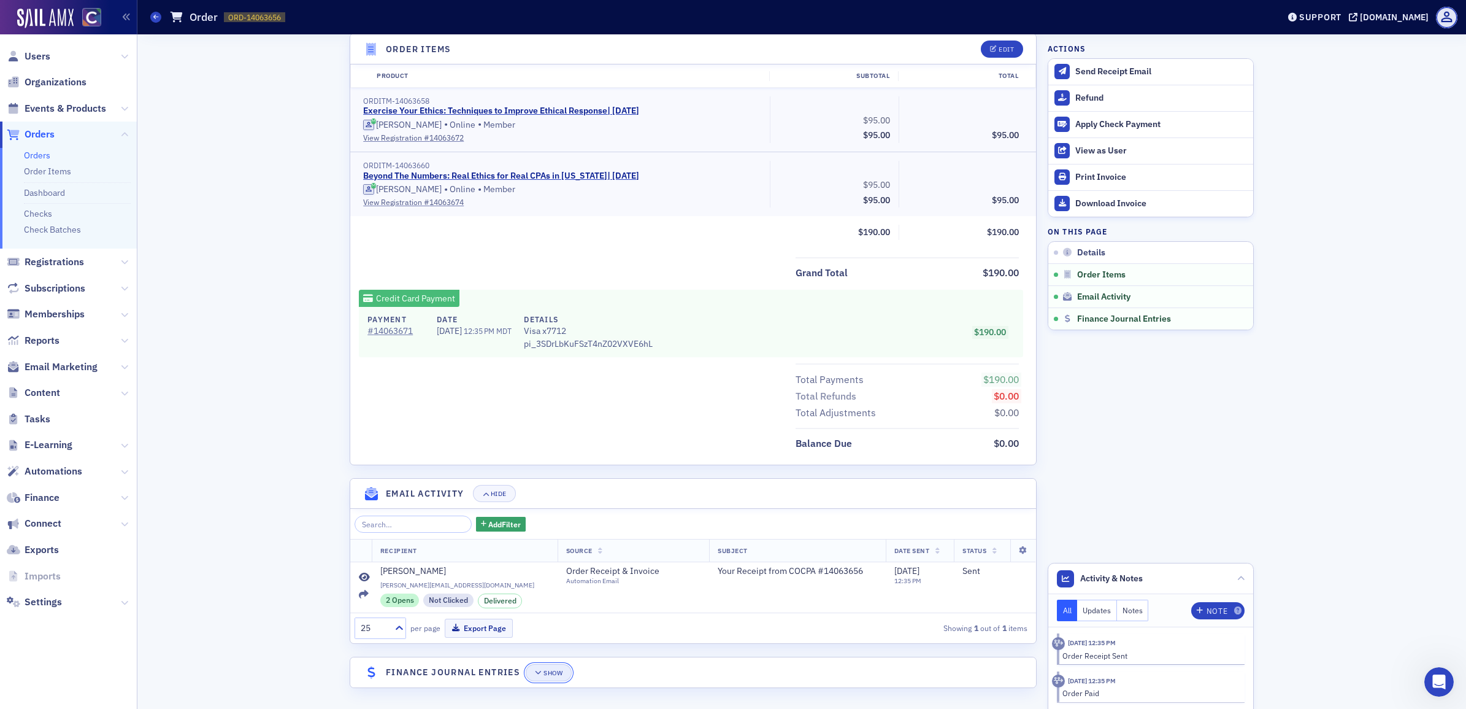
click at [537, 664] on div "Show" at bounding box center [550, 672] width 43 height 17
click at [547, 672] on div "Show" at bounding box center [552, 672] width 19 height 7
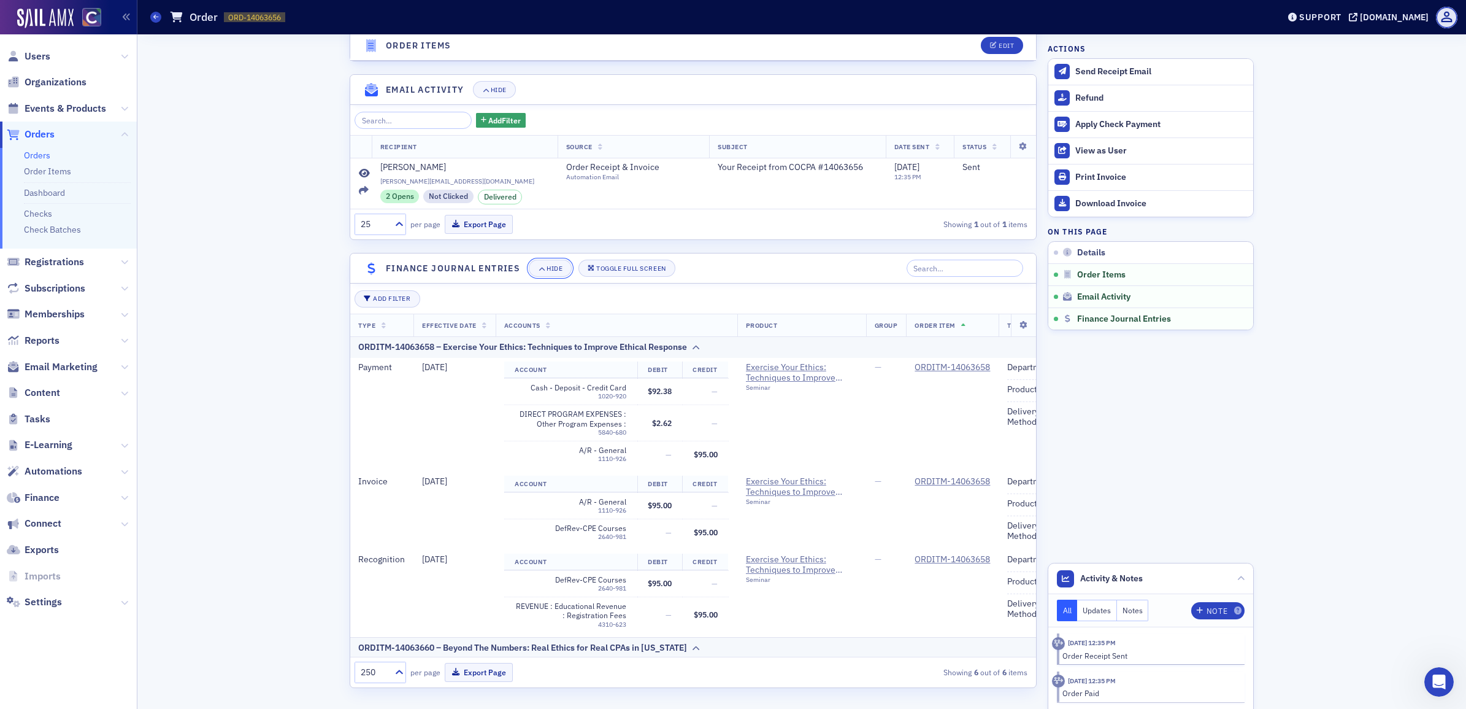
scroll to position [0, 0]
click at [1239, 580] on header "Activity & Notes" at bounding box center [1150, 578] width 205 height 31
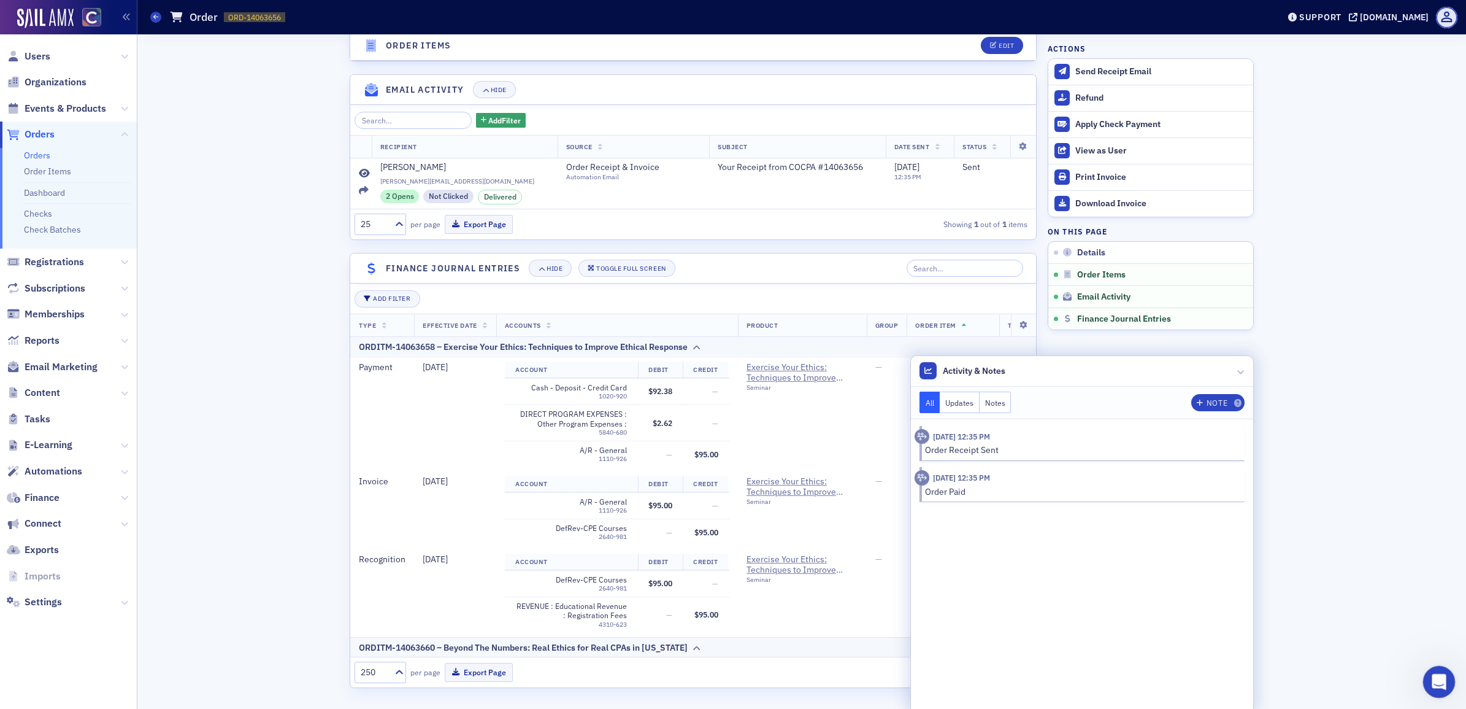
click at [1435, 672] on icon "Open Intercom Messenger" at bounding box center [1437, 680] width 20 height 20
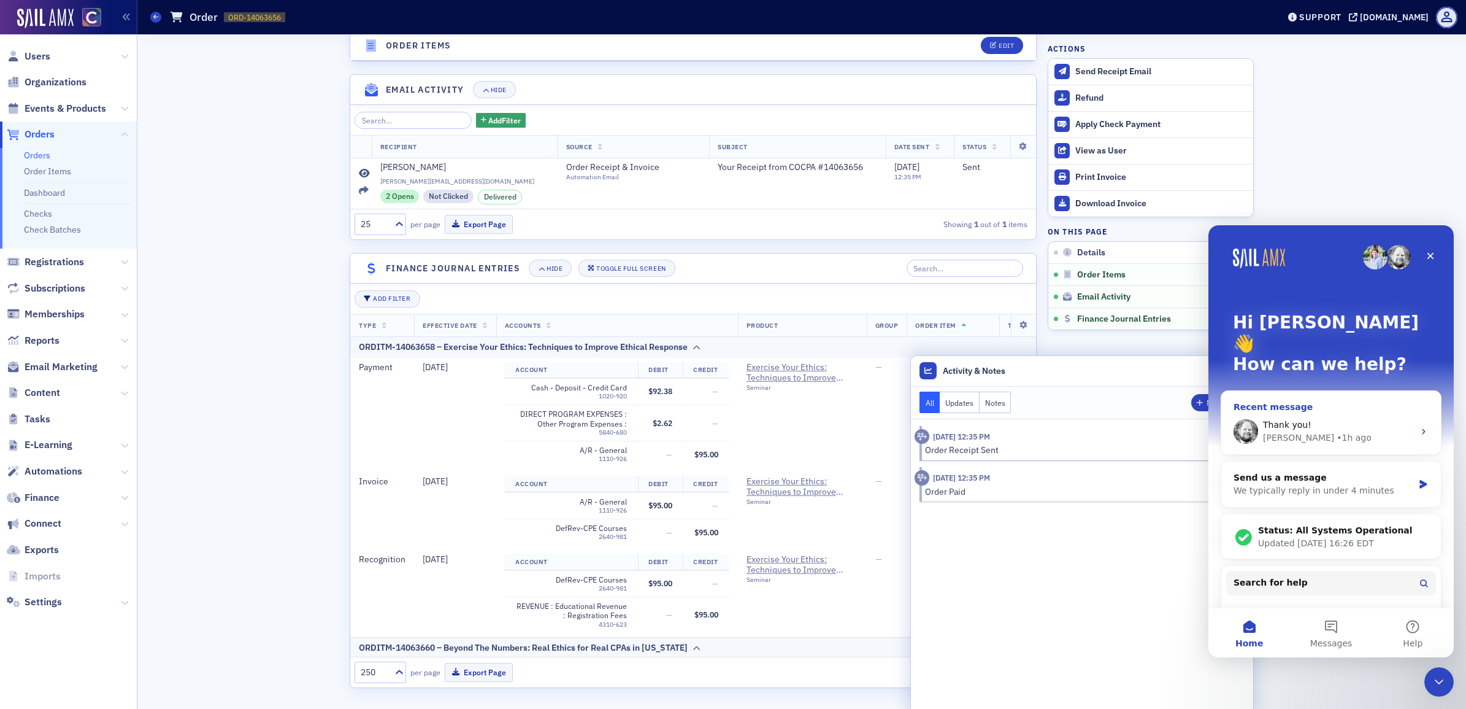
click at [1310, 418] on div "Thank you!" at bounding box center [1338, 424] width 151 height 13
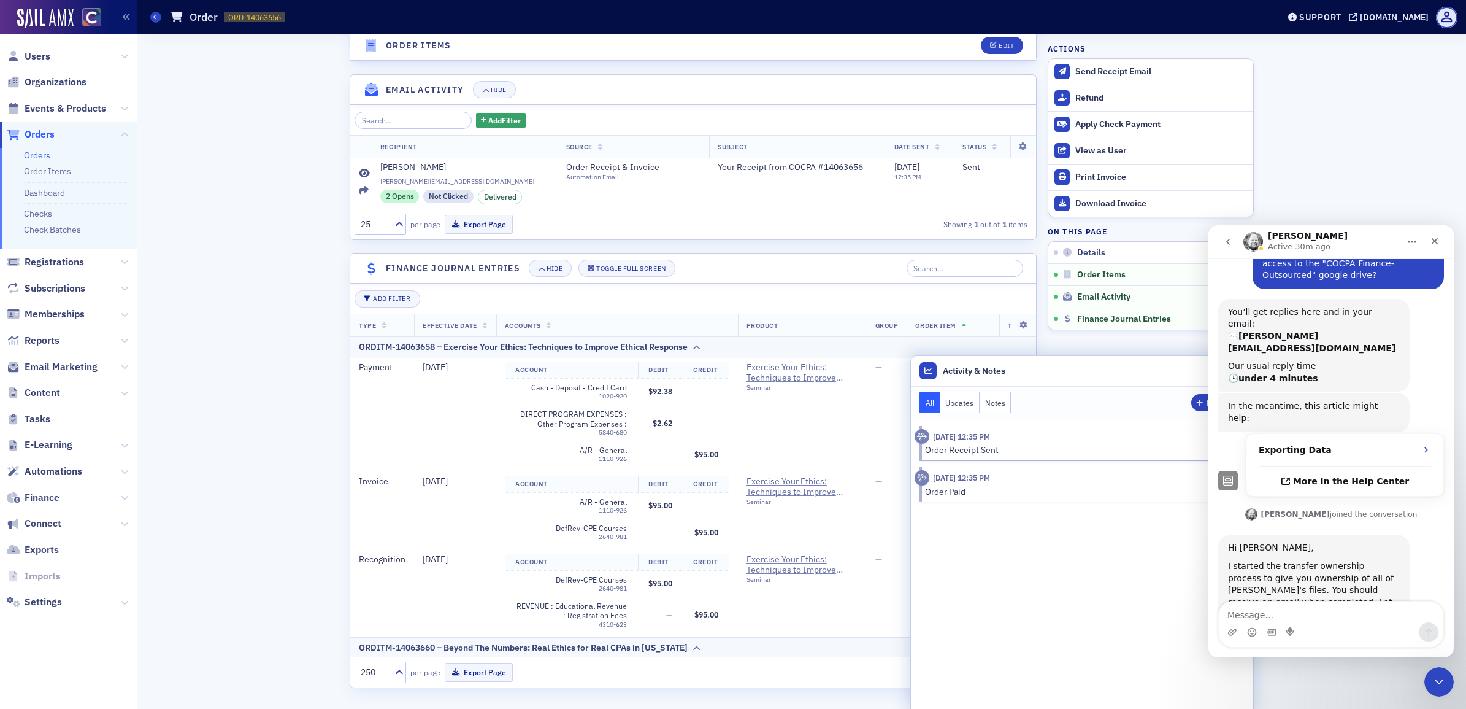
scroll to position [111, 0]
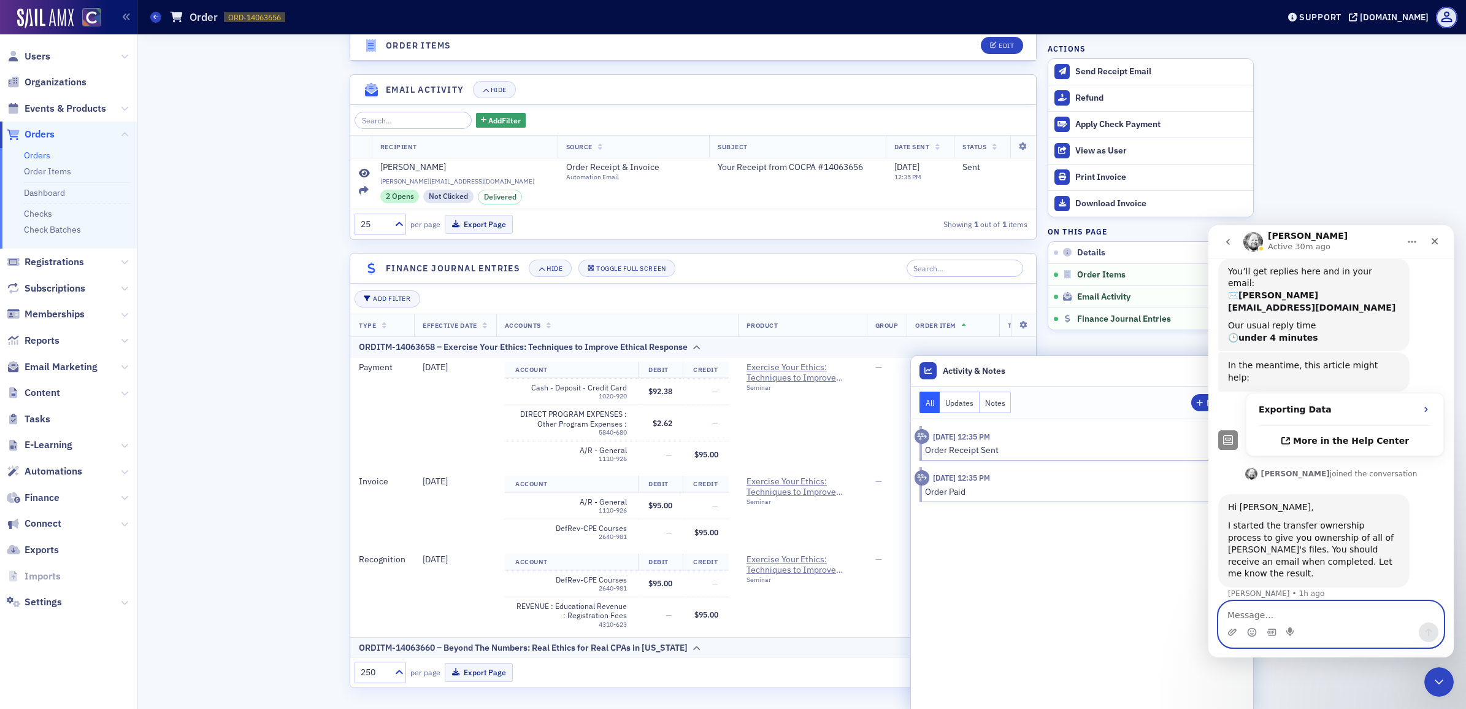
click at [1329, 618] on textarea "Message…" at bounding box center [1331, 611] width 225 height 21
click at [1287, 614] on textarea "I see Josh's" at bounding box center [1331, 611] width 225 height 21
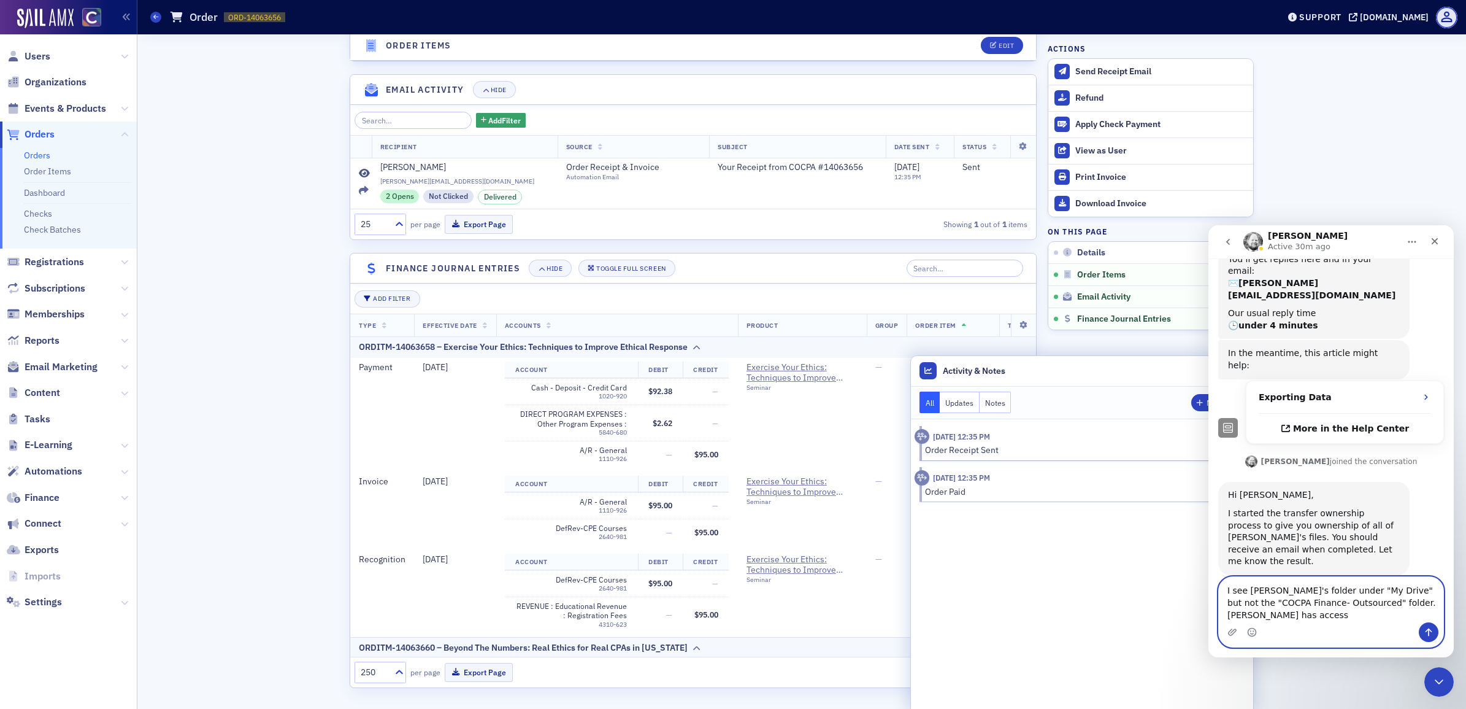
scroll to position [136, 0]
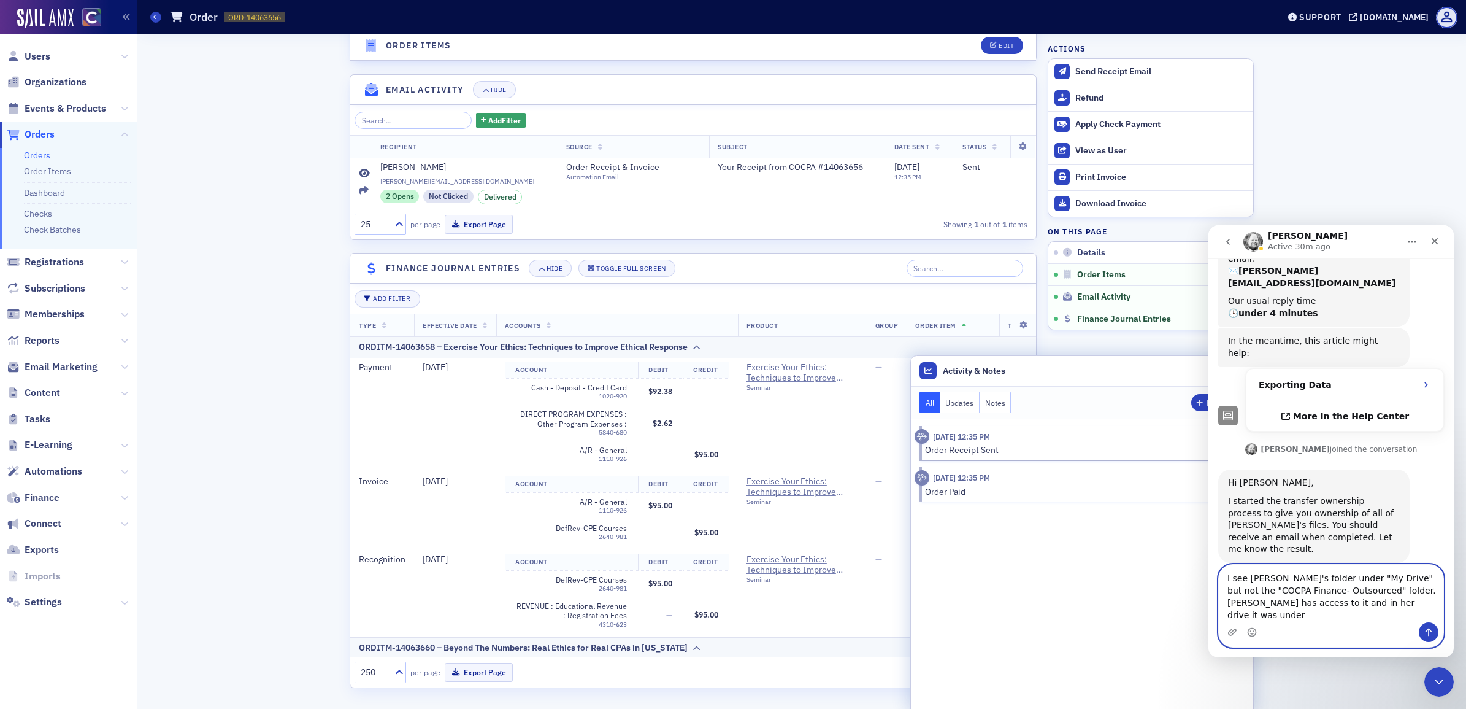
click at [1396, 614] on textarea "I see Josh's folder under "My Drive" but not the "COCPA Finance- Outsourced" fo…" at bounding box center [1331, 593] width 225 height 58
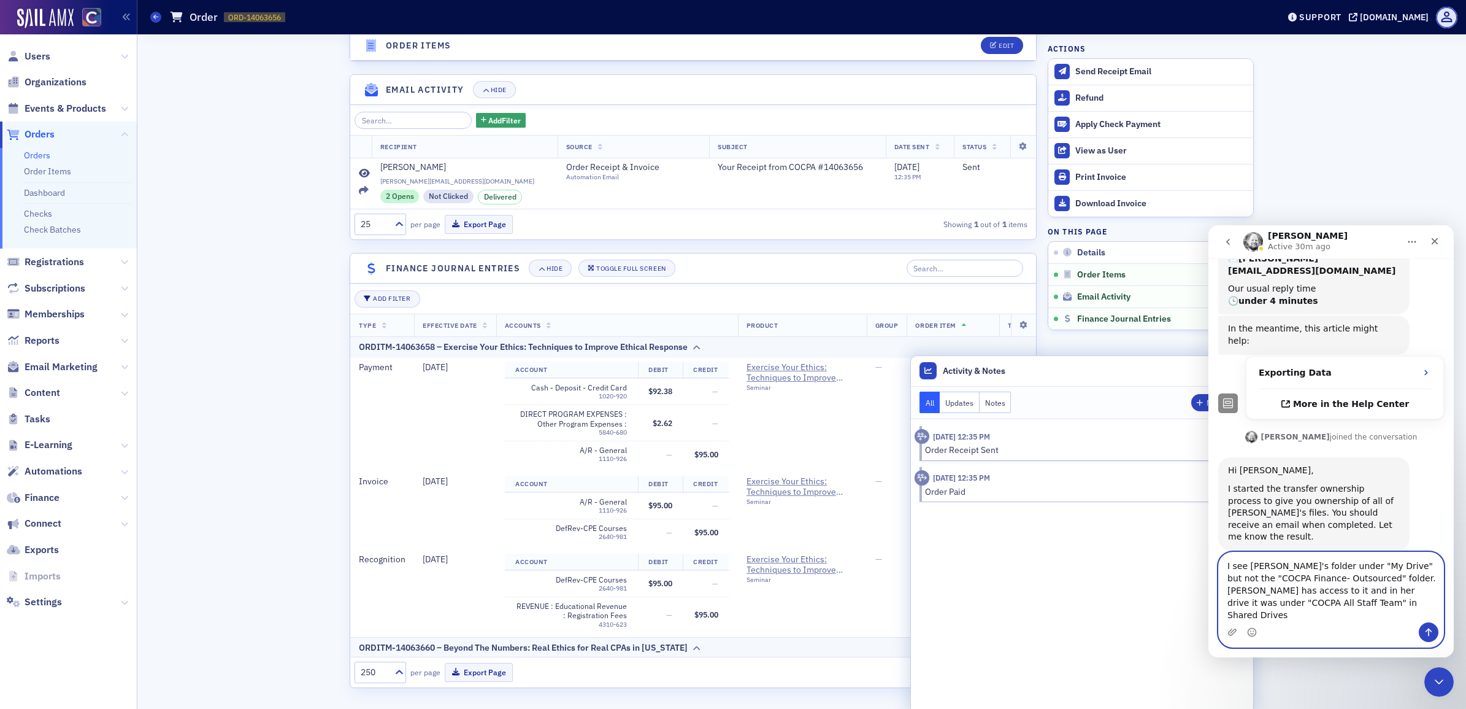
type textarea "I see Josh's folder under "My Drive" but not the "COCPA Finance- Outsourced" fo…"
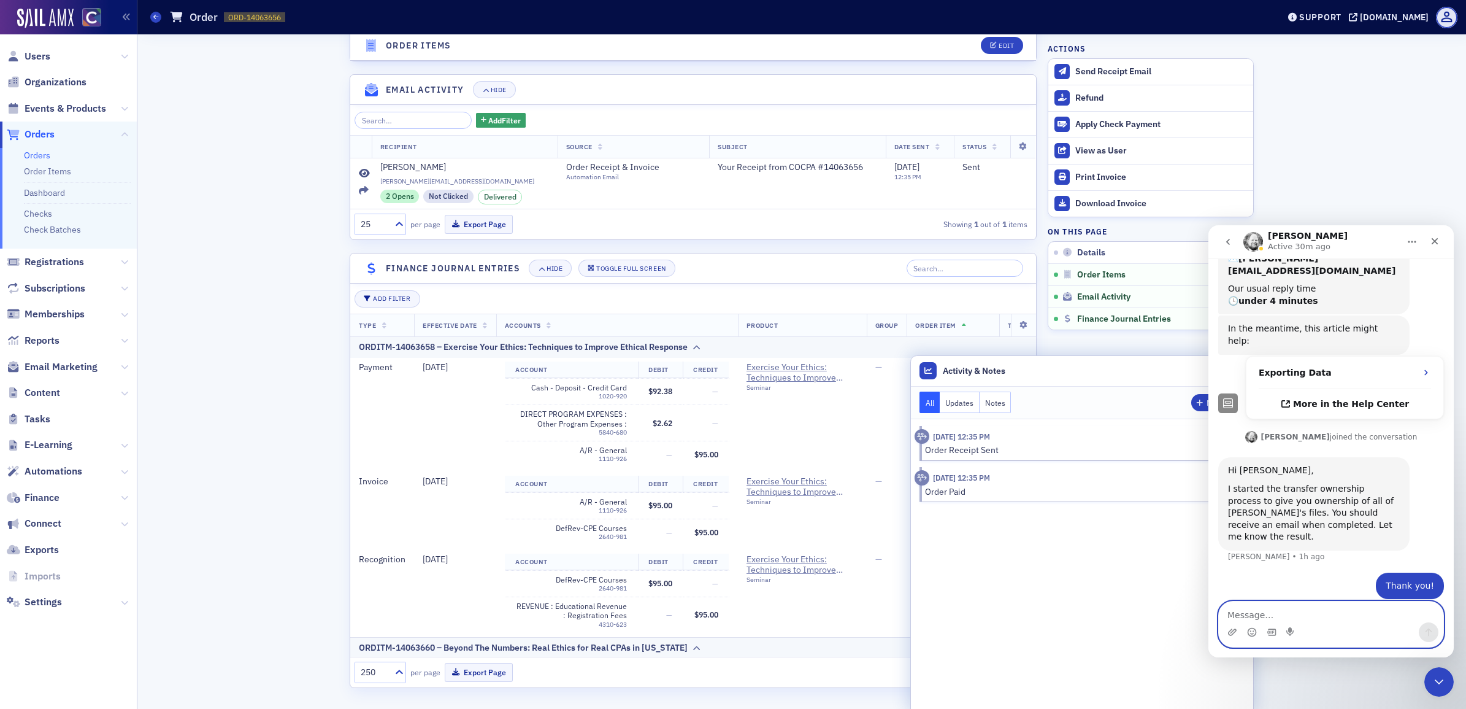
scroll to position [196, 0]
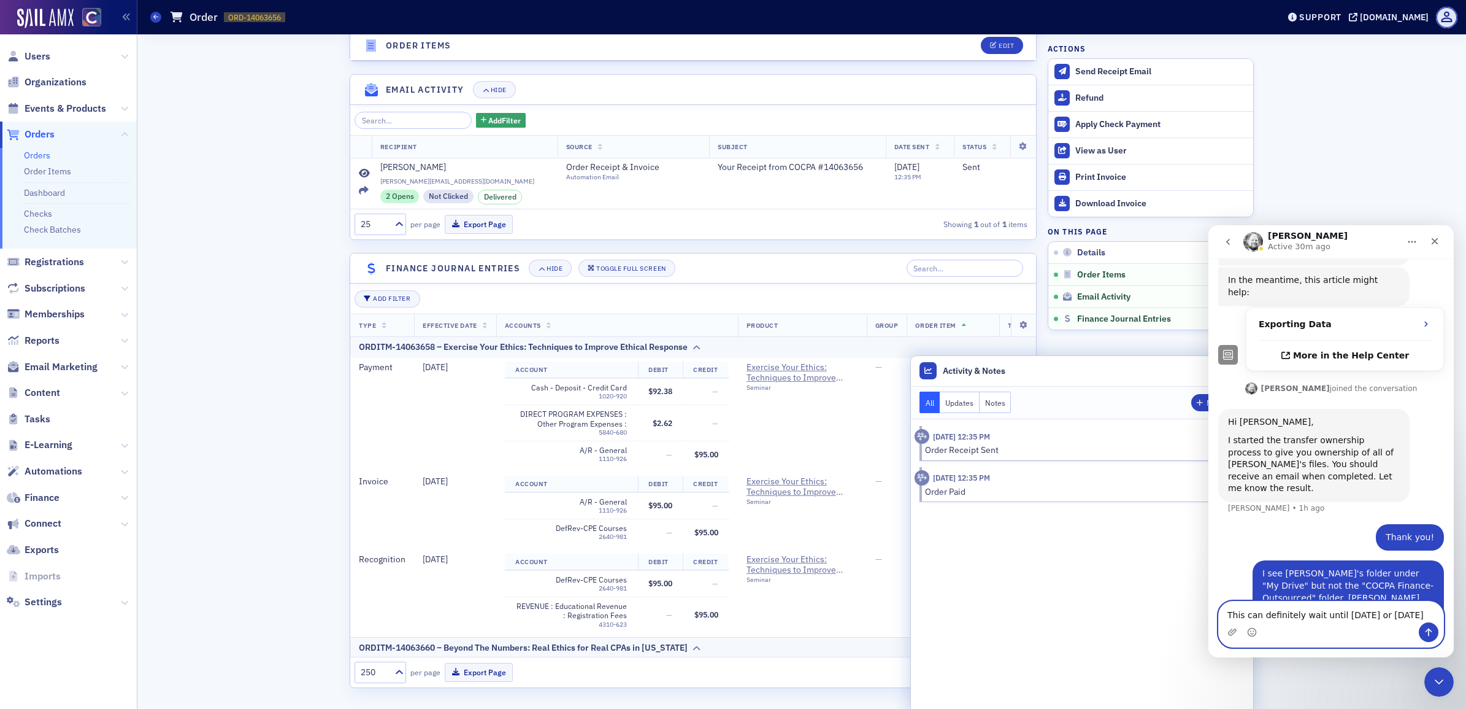
type textarea "This can definitely wait until tomorrow or MOnday."
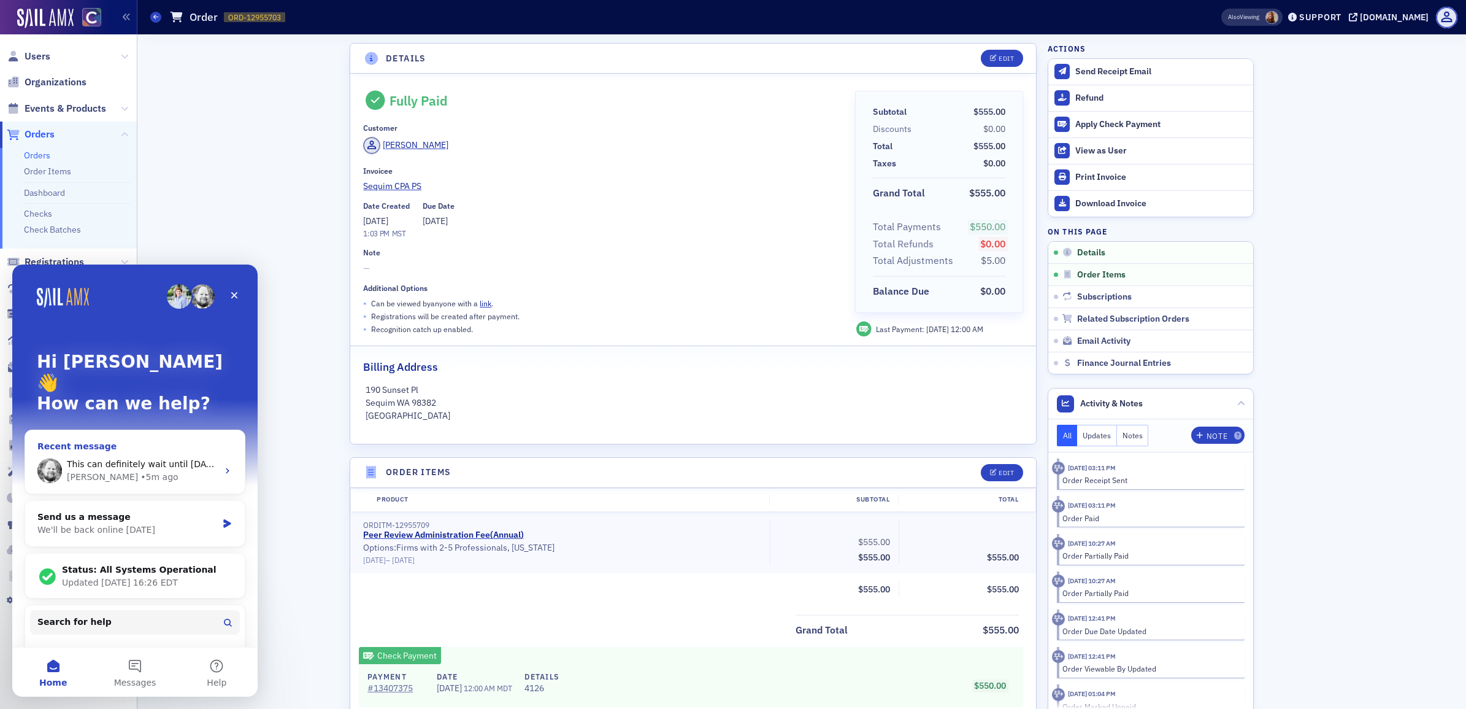
click at [194, 459] on span "This can definitely wait until [DATE] or [DATE]." at bounding box center [166, 464] width 199 height 10
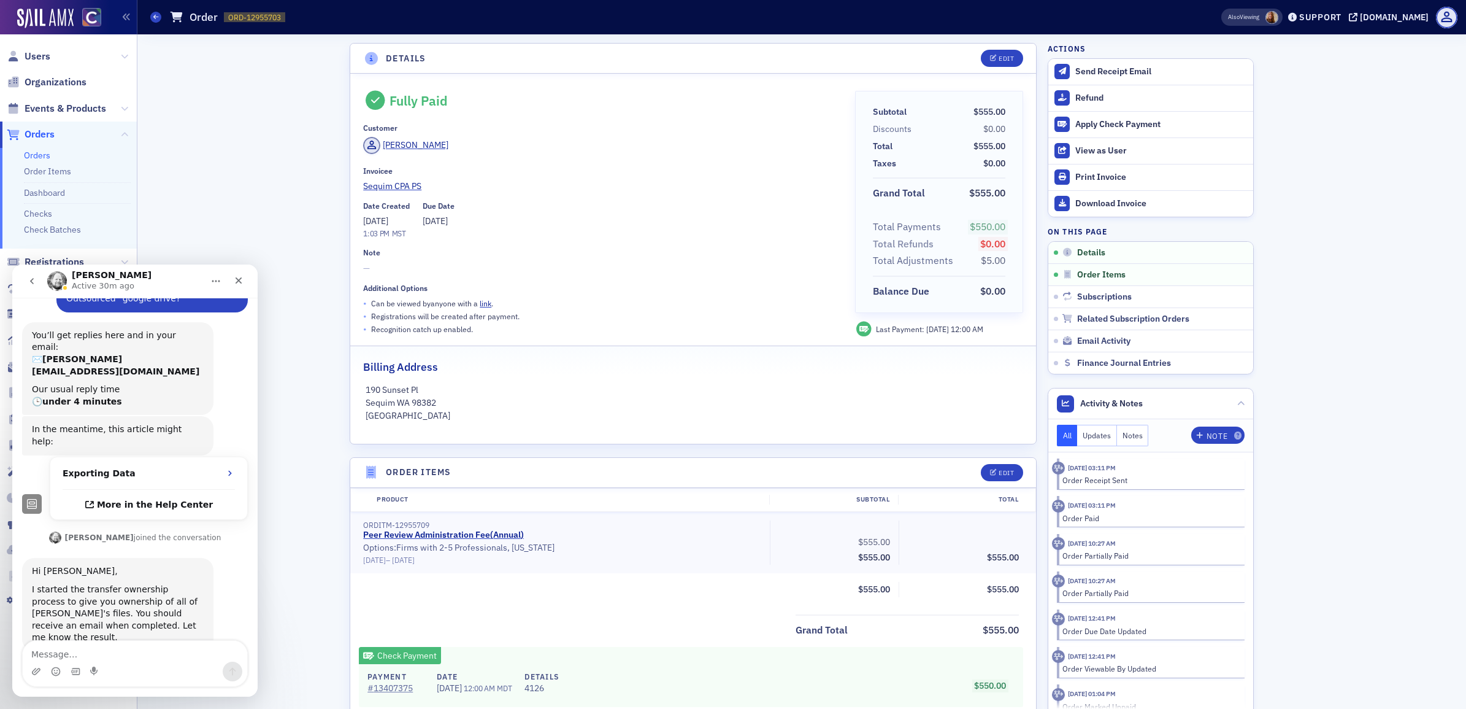
scroll to position [236, 0]
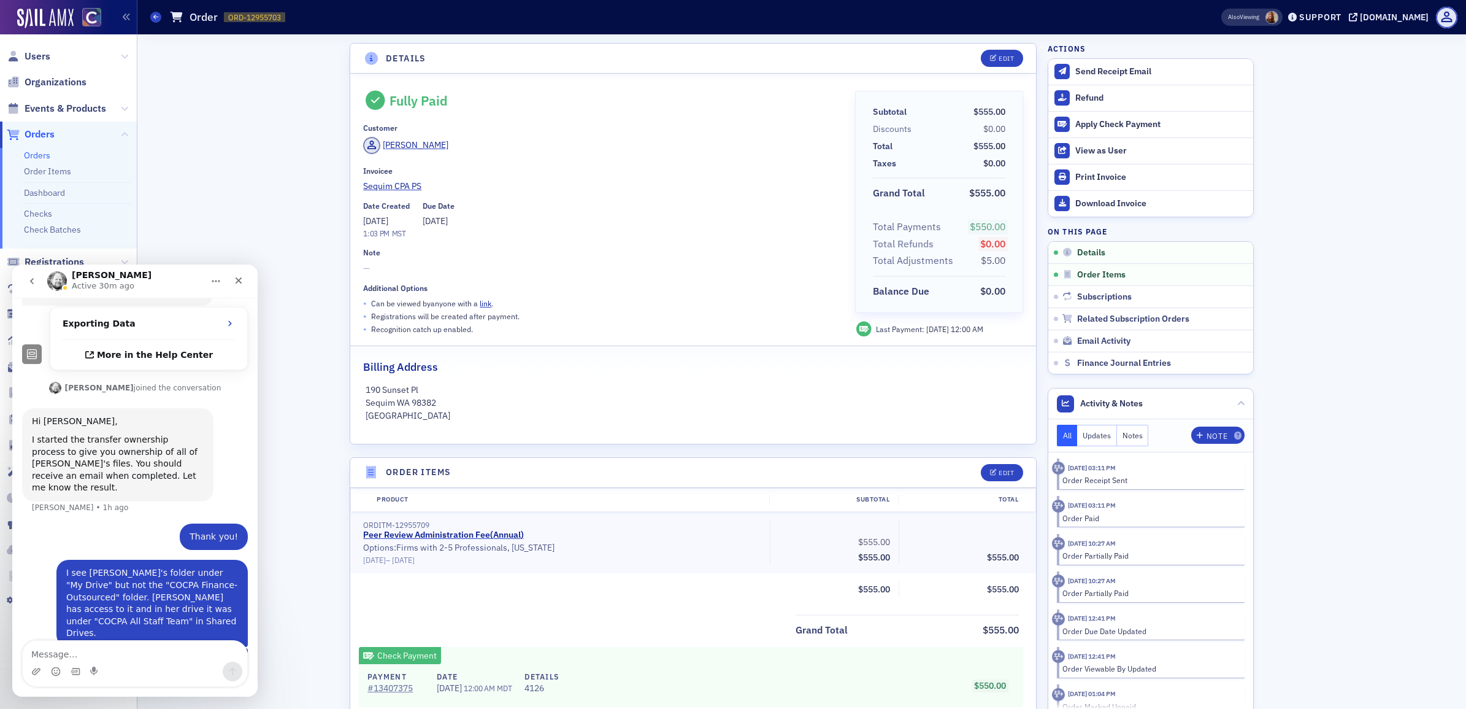
click at [232, 280] on div "Close" at bounding box center [239, 280] width 22 height 22
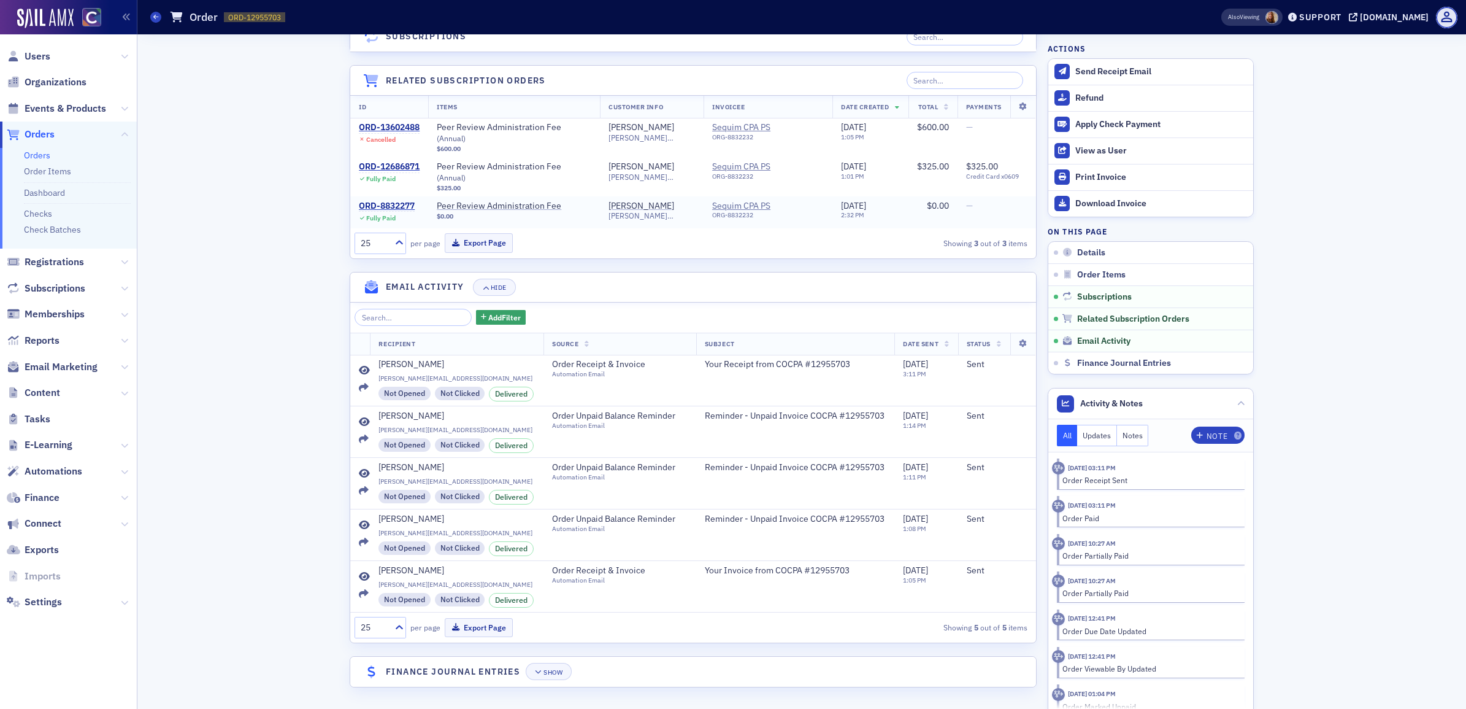
scroll to position [973, 0]
click at [536, 672] on icon "button" at bounding box center [538, 672] width 7 height 7
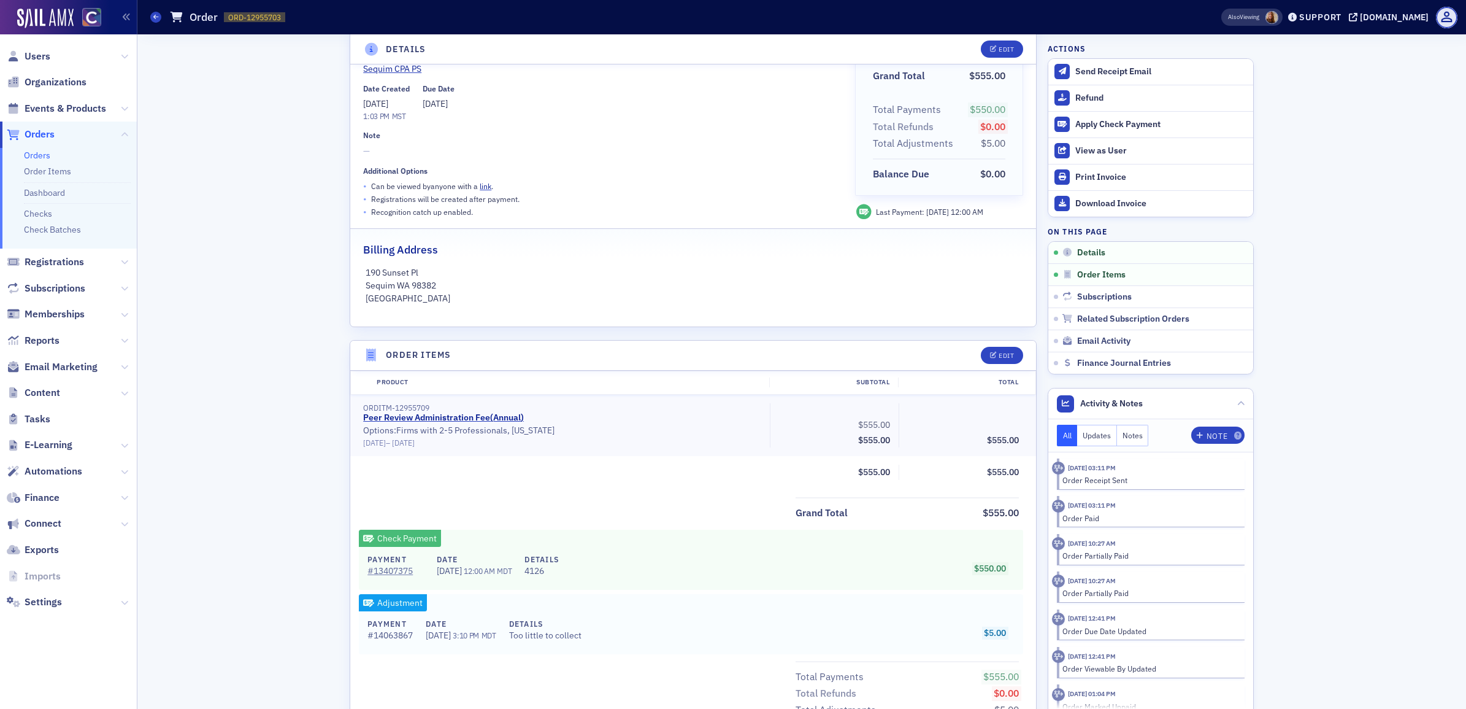
scroll to position [0, 0]
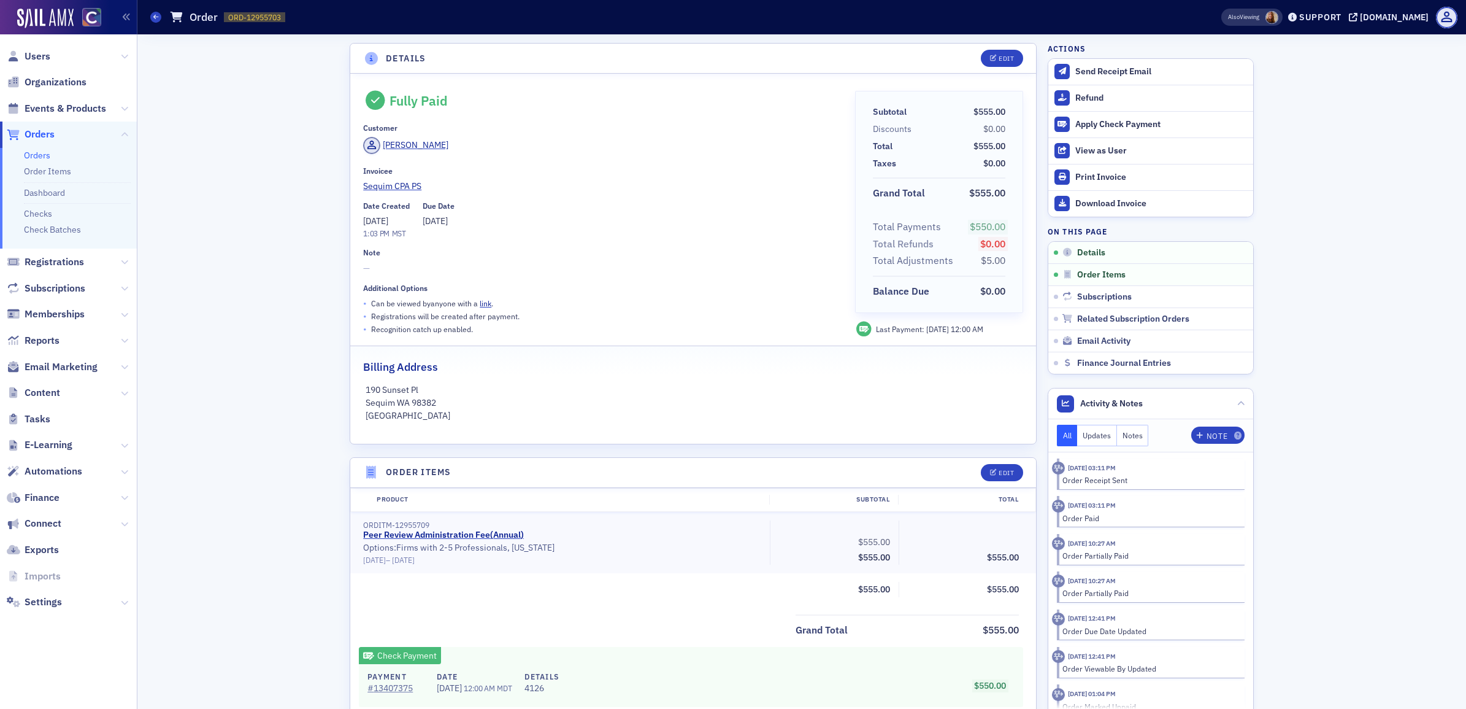
click at [31, 152] on link "Orders" at bounding box center [37, 155] width 26 height 11
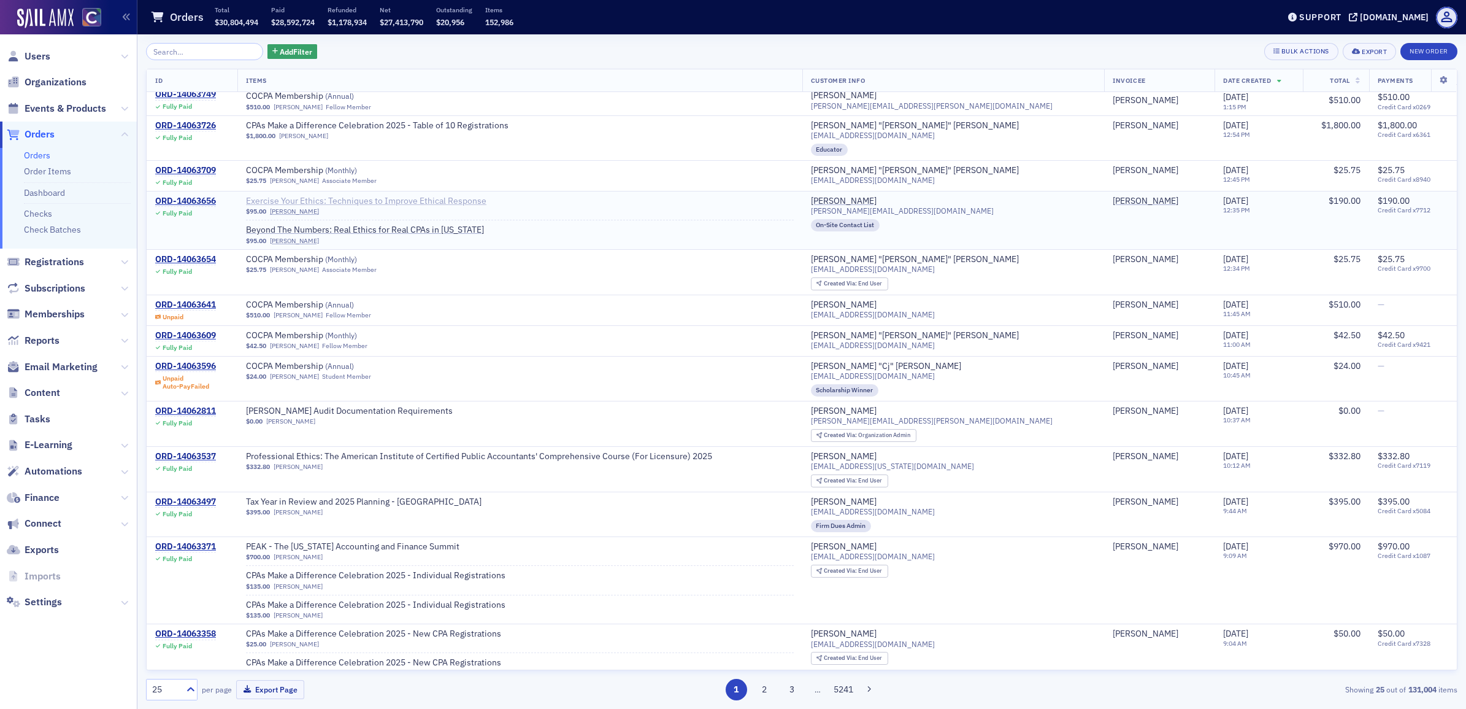
scroll to position [460, 0]
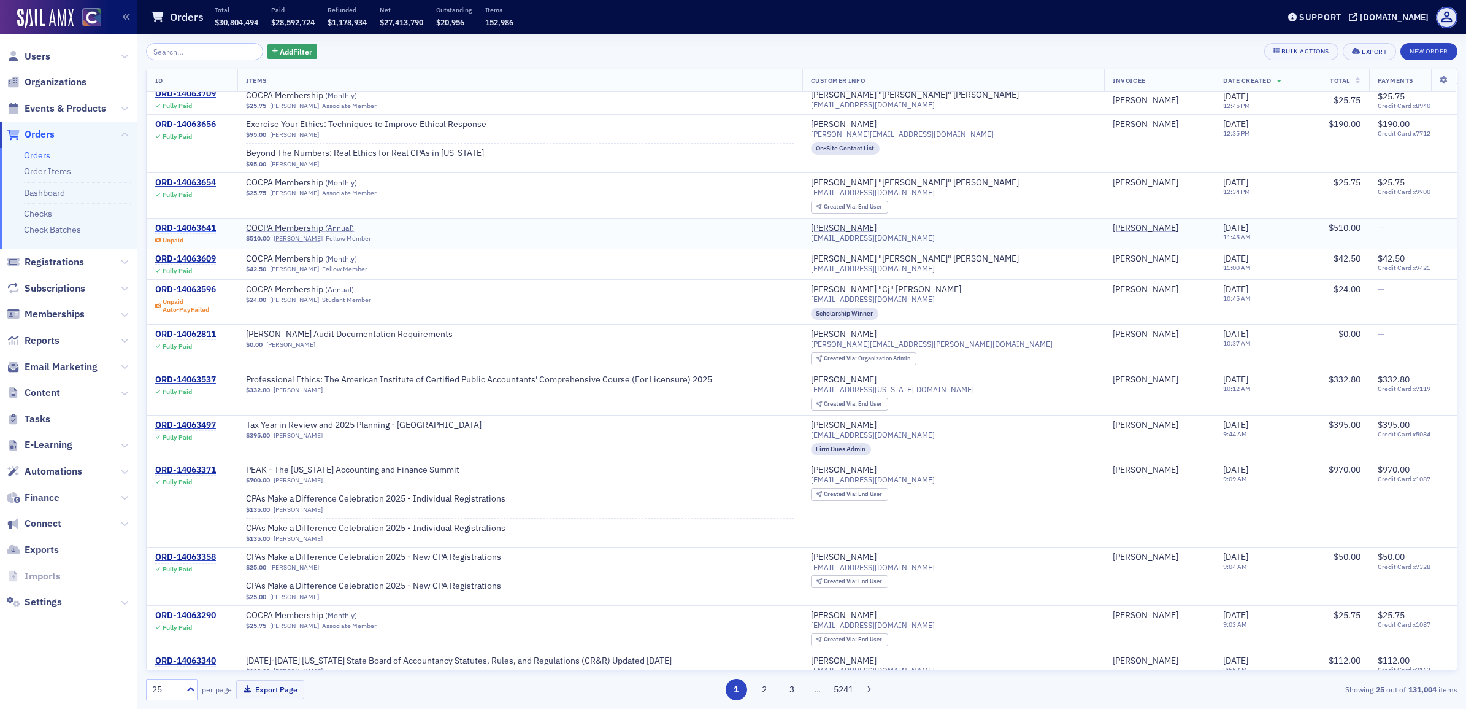
click at [203, 231] on div "ORD-14063641" at bounding box center [185, 228] width 61 height 11
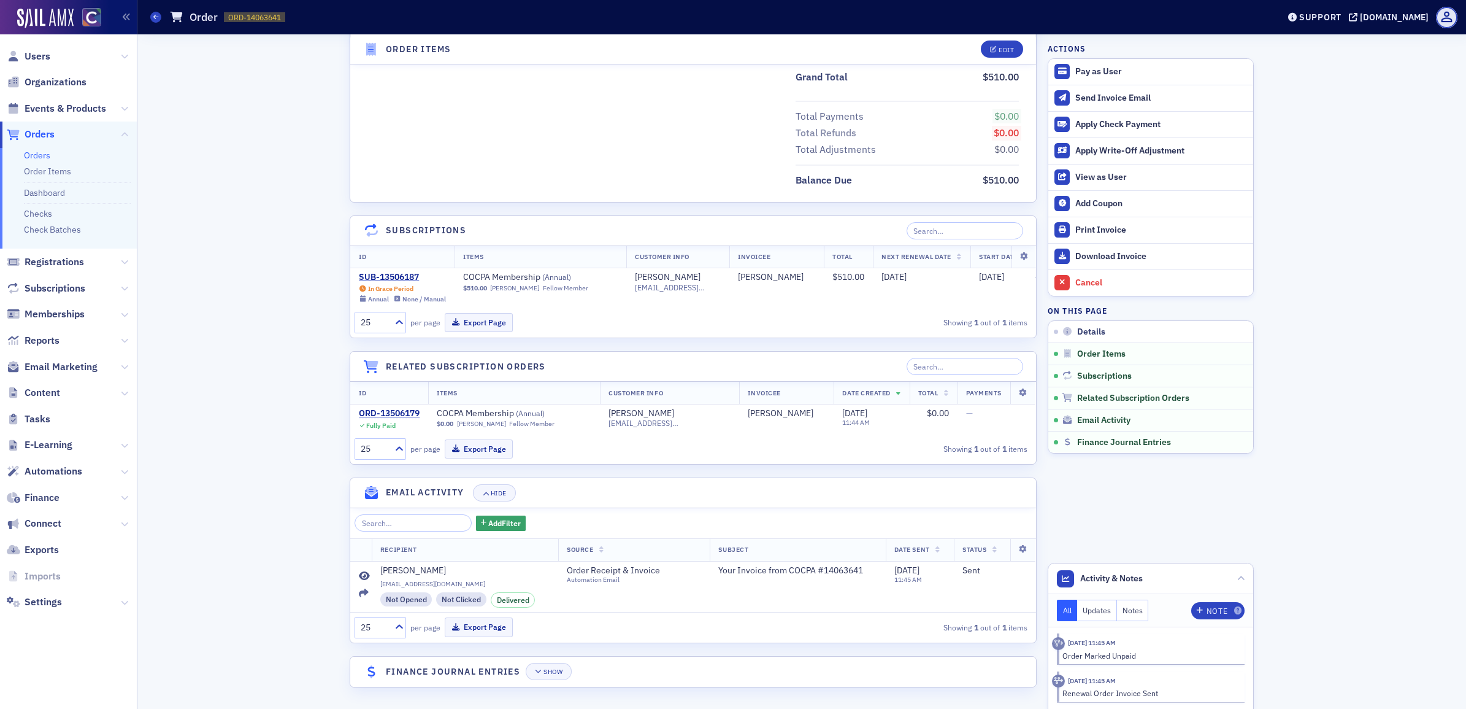
scroll to position [550, 0]
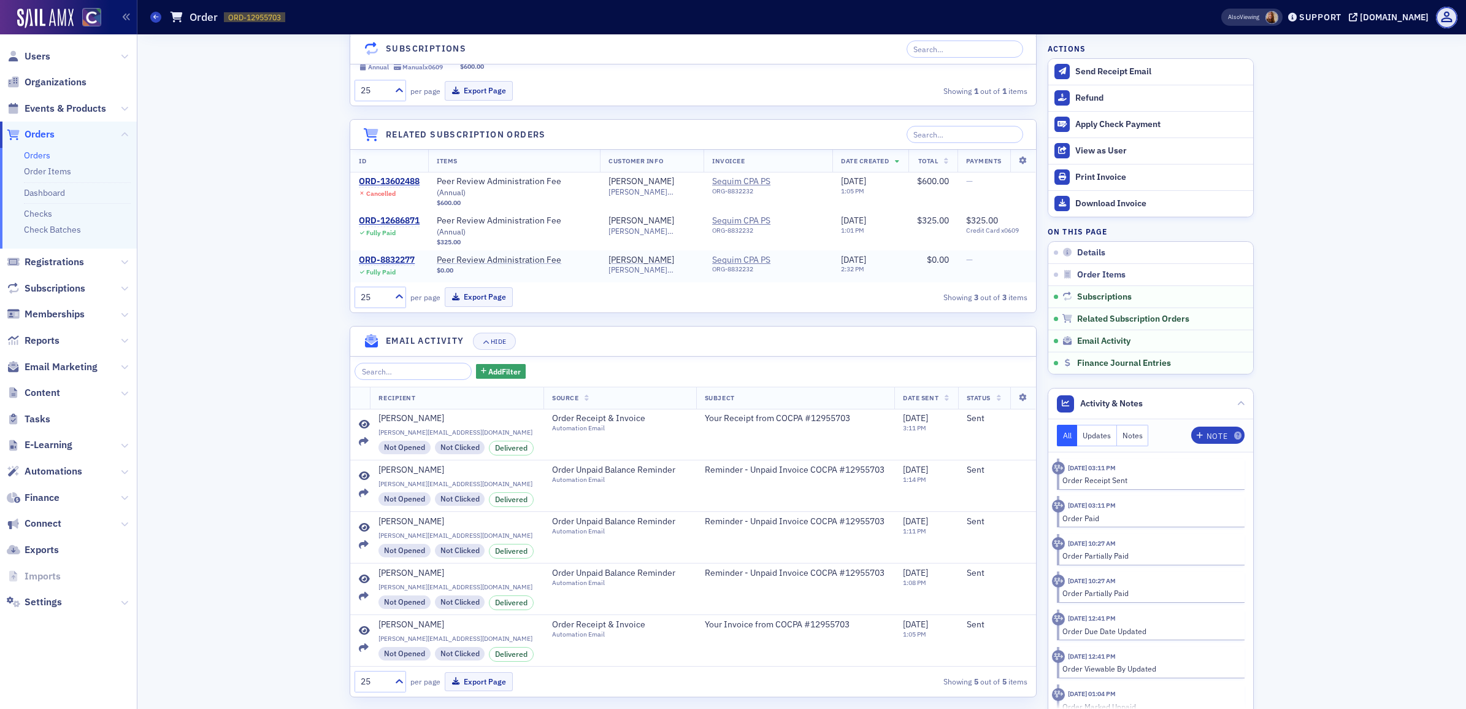
scroll to position [973, 0]
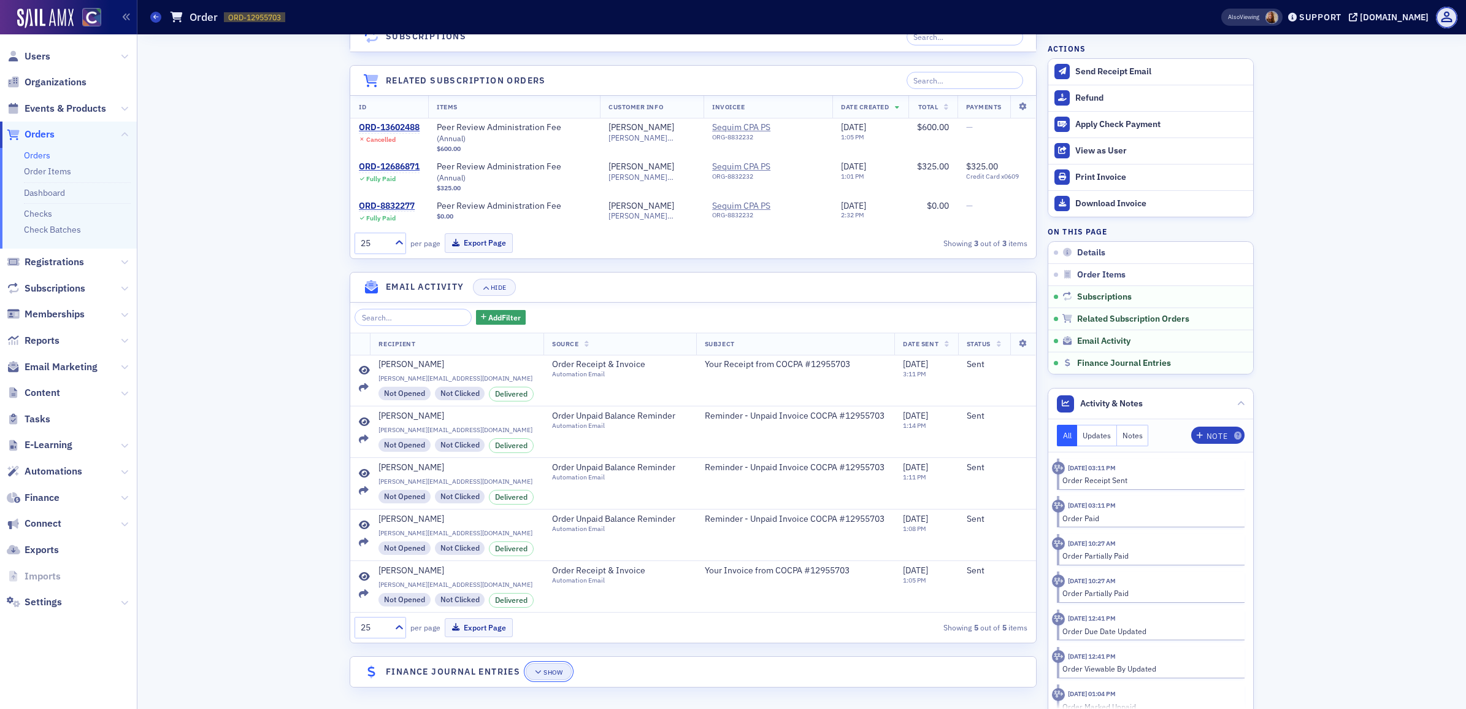
click at [547, 672] on div "Show" at bounding box center [552, 672] width 19 height 7
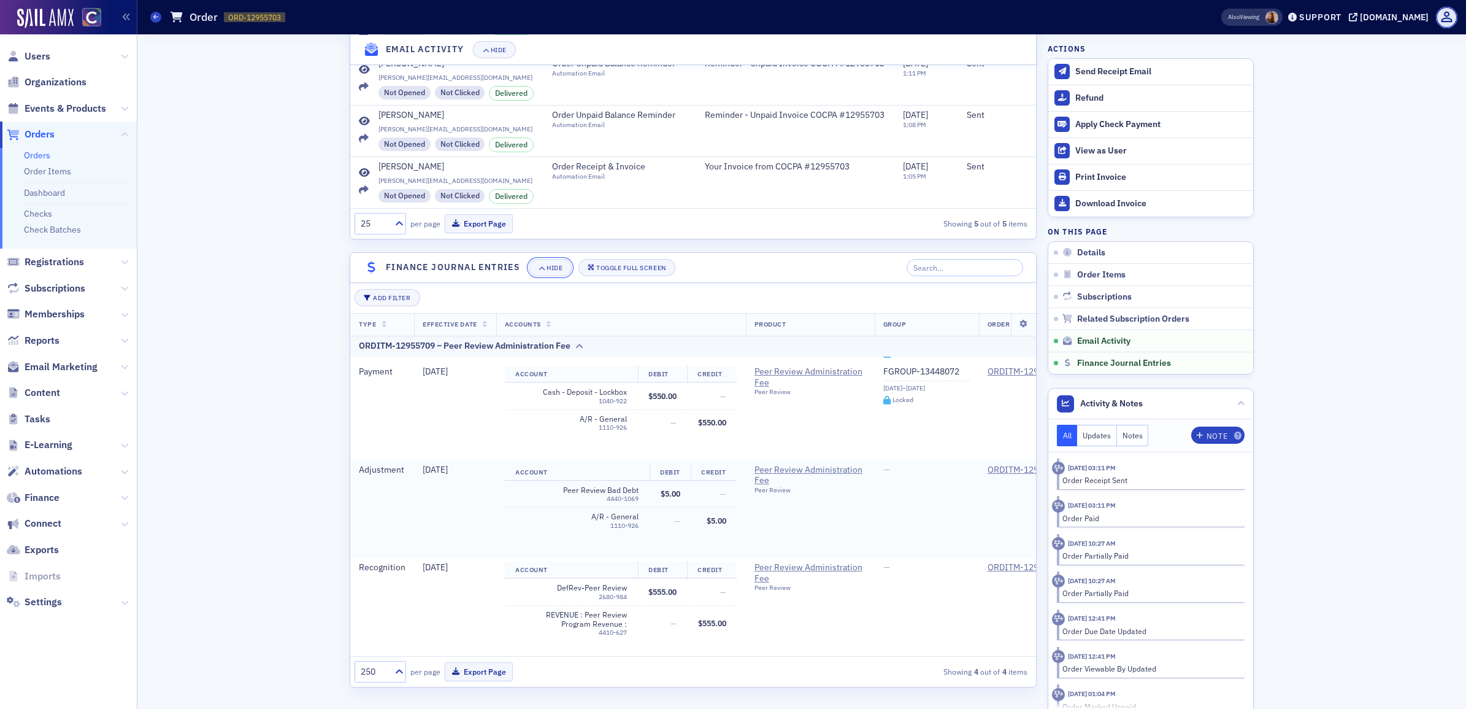
scroll to position [105, 0]
